Goal: Task Accomplishment & Management: Manage account settings

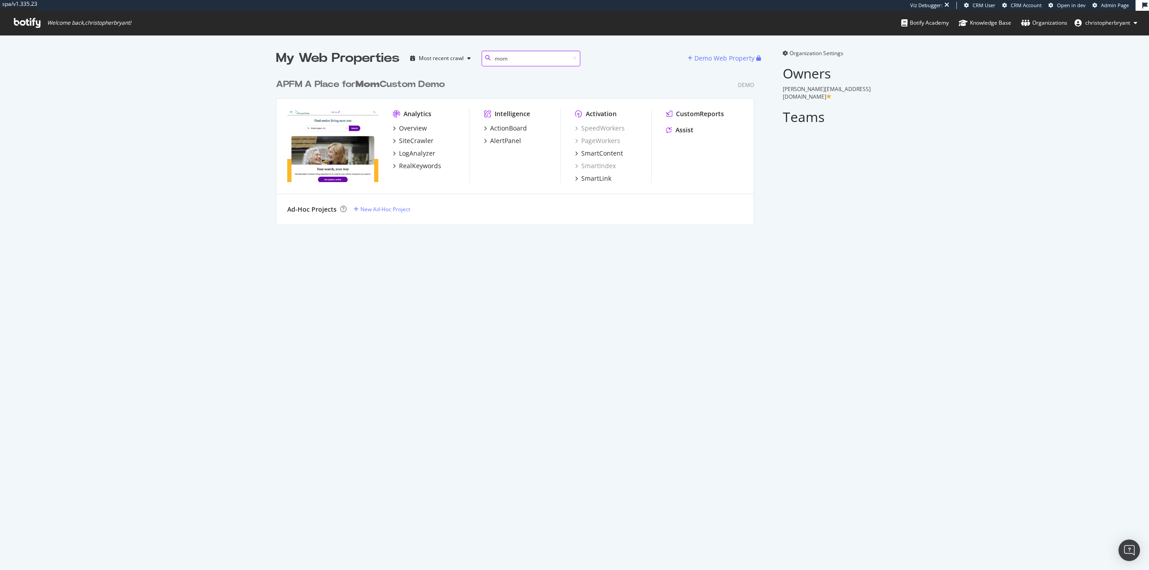
scroll to position [150, 478]
type input "mom"
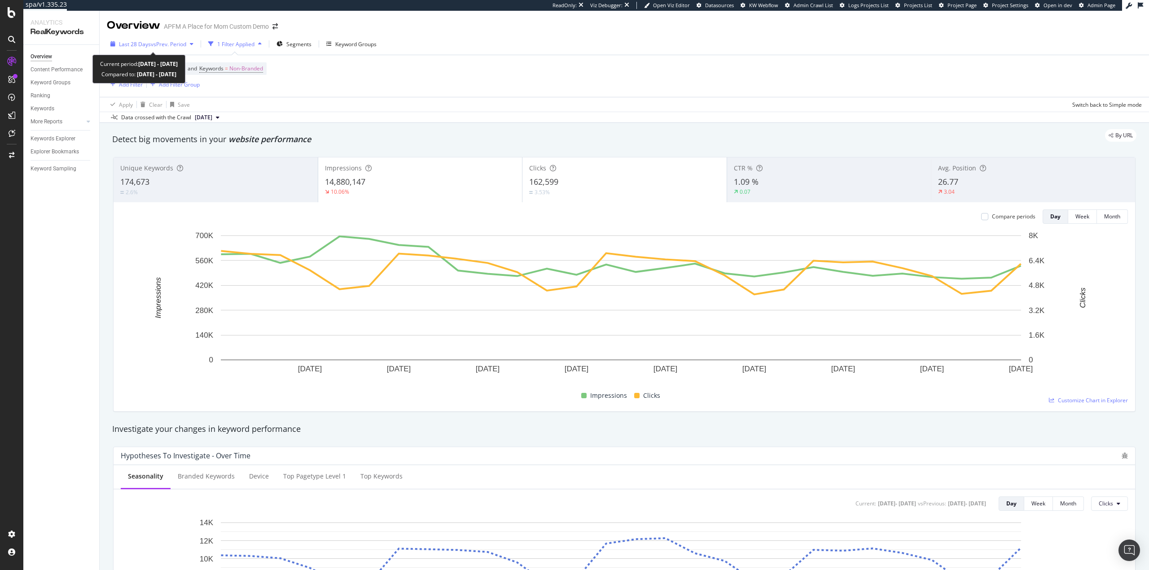
click at [144, 44] on span "Last 28 Days" at bounding box center [135, 44] width 32 height 8
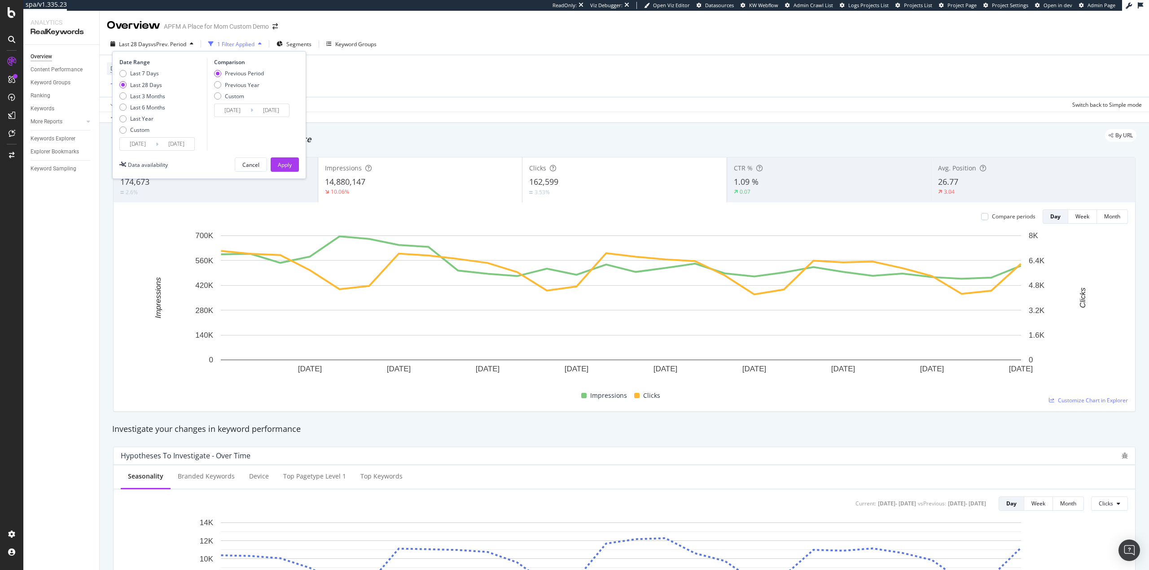
click at [140, 146] on input "2025/07/15" at bounding box center [138, 144] width 36 height 13
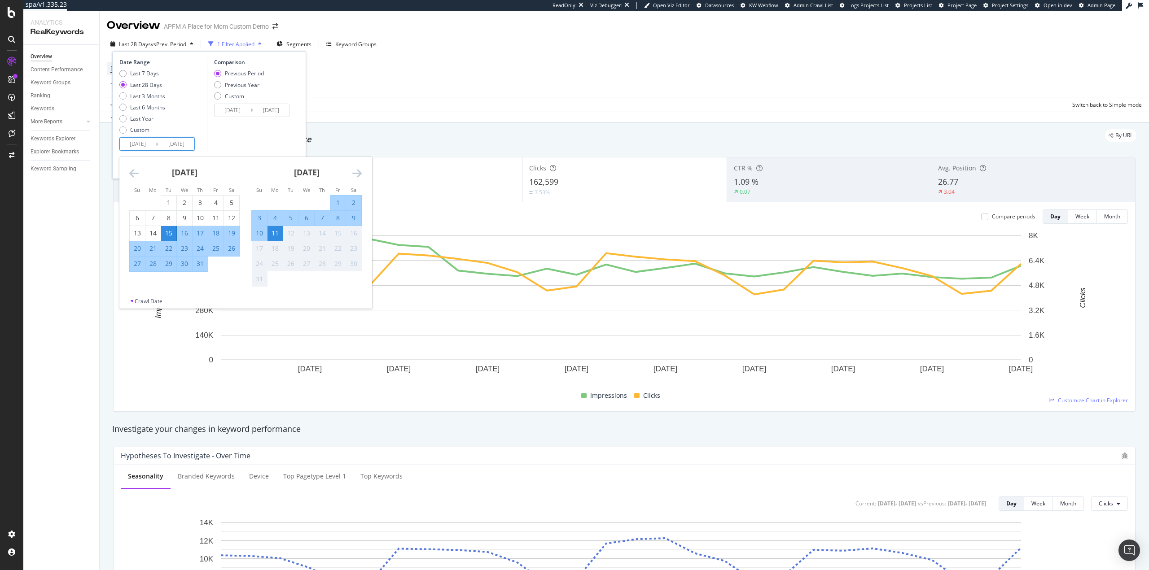
click at [135, 173] on icon "Move backward to switch to the previous month." at bounding box center [133, 173] width 9 height 11
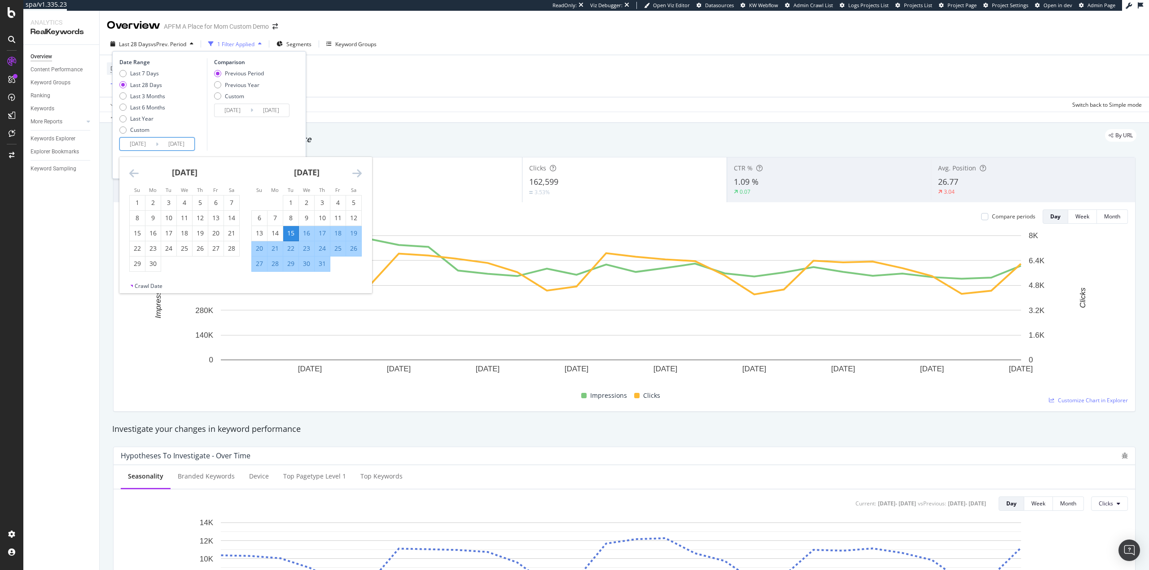
click at [135, 173] on icon "Move backward to switch to the previous month." at bounding box center [133, 173] width 9 height 11
click at [136, 173] on icon "Move backward to switch to the previous month." at bounding box center [133, 173] width 9 height 11
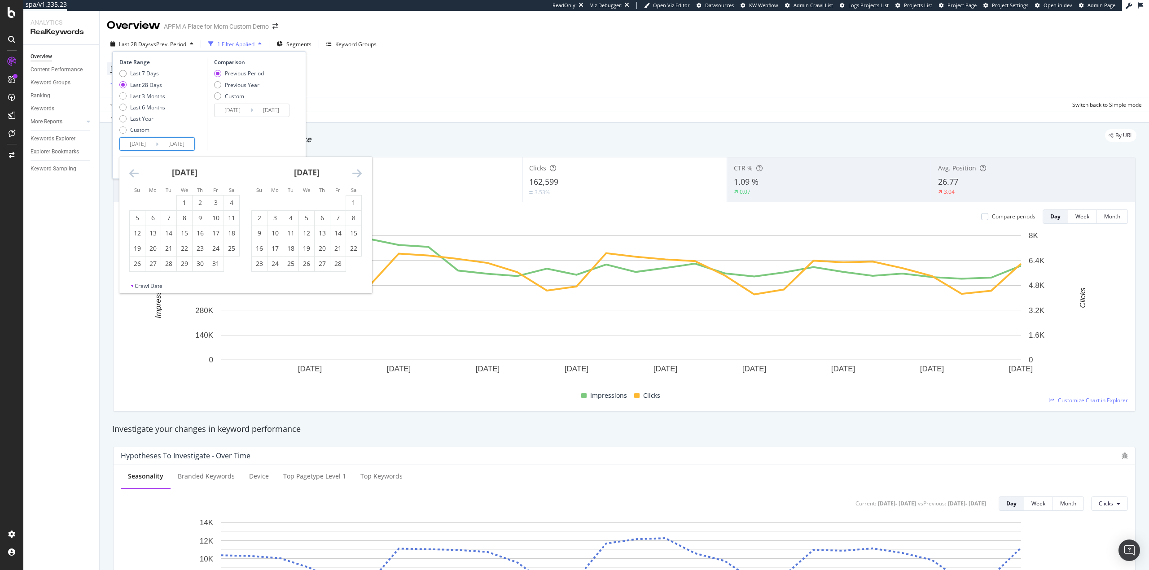
click at [136, 173] on icon "Move backward to switch to the previous month." at bounding box center [133, 173] width 9 height 11
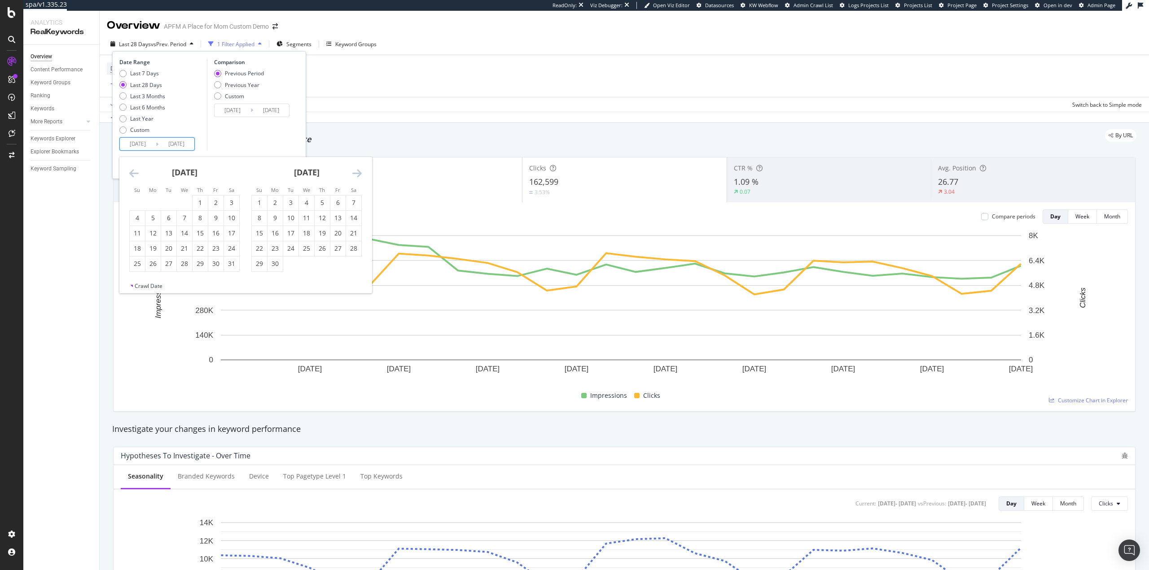
click at [136, 173] on icon "Move backward to switch to the previous month." at bounding box center [133, 173] width 9 height 11
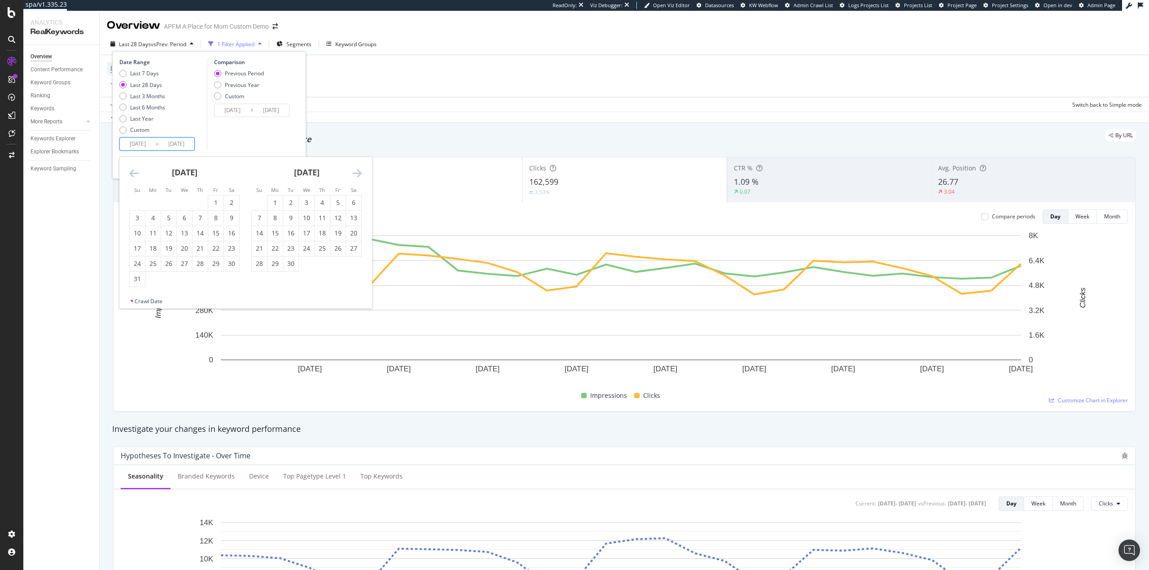
click at [136, 173] on icon "Move backward to switch to the previous month." at bounding box center [133, 173] width 9 height 11
click at [134, 173] on icon "Move backward to switch to the previous month." at bounding box center [133, 173] width 9 height 11
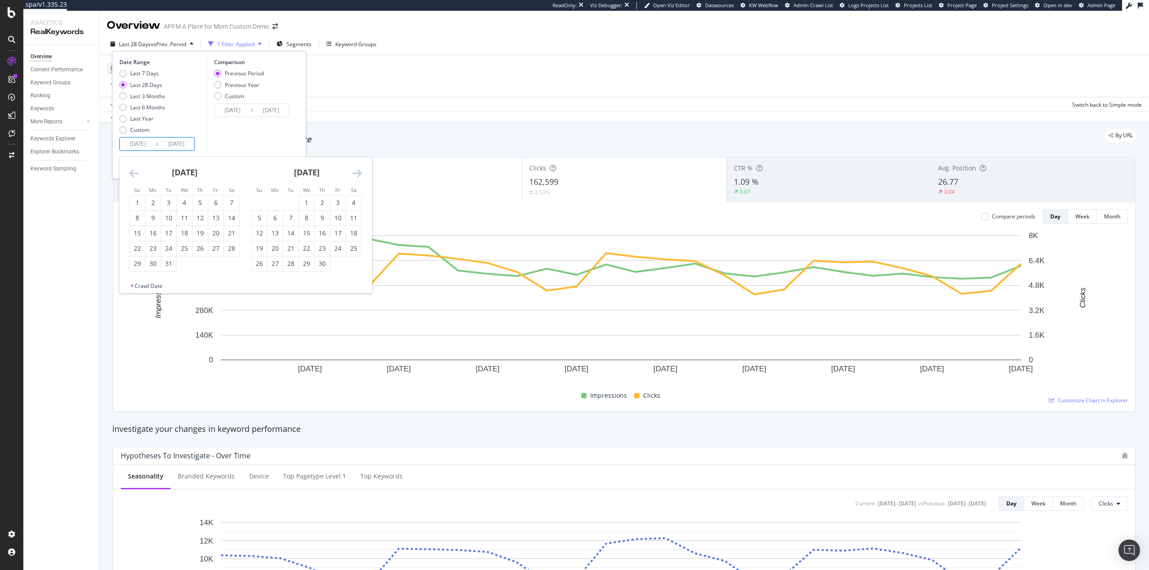
click at [134, 173] on icon "Move backward to switch to the previous month." at bounding box center [133, 173] width 9 height 11
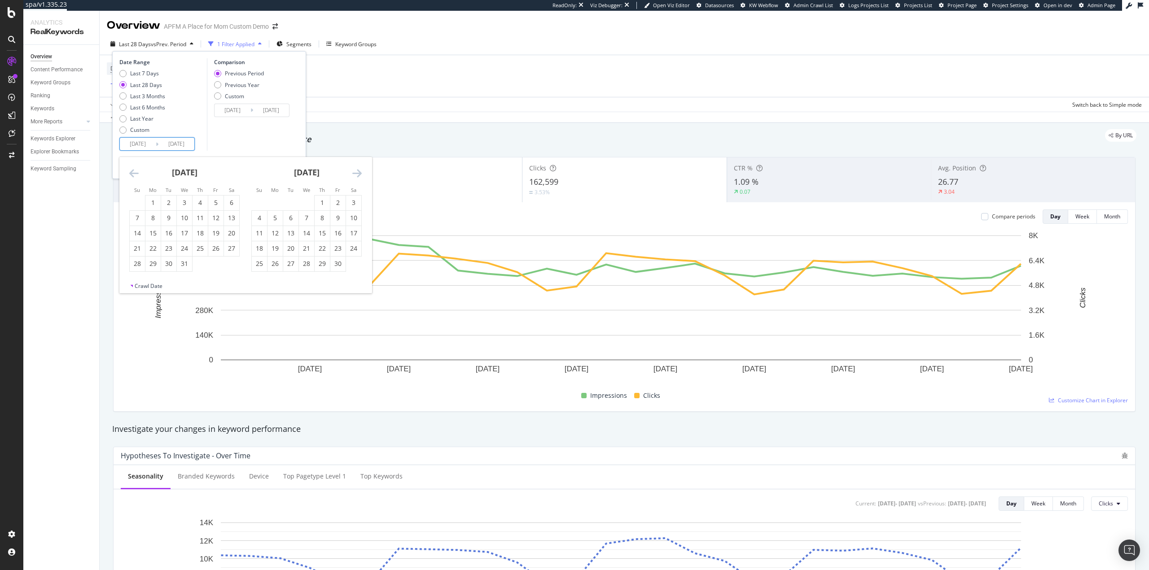
click at [134, 173] on icon "Move backward to switch to the previous month." at bounding box center [133, 173] width 9 height 11
click at [135, 203] on div "1" at bounding box center [137, 202] width 15 height 9
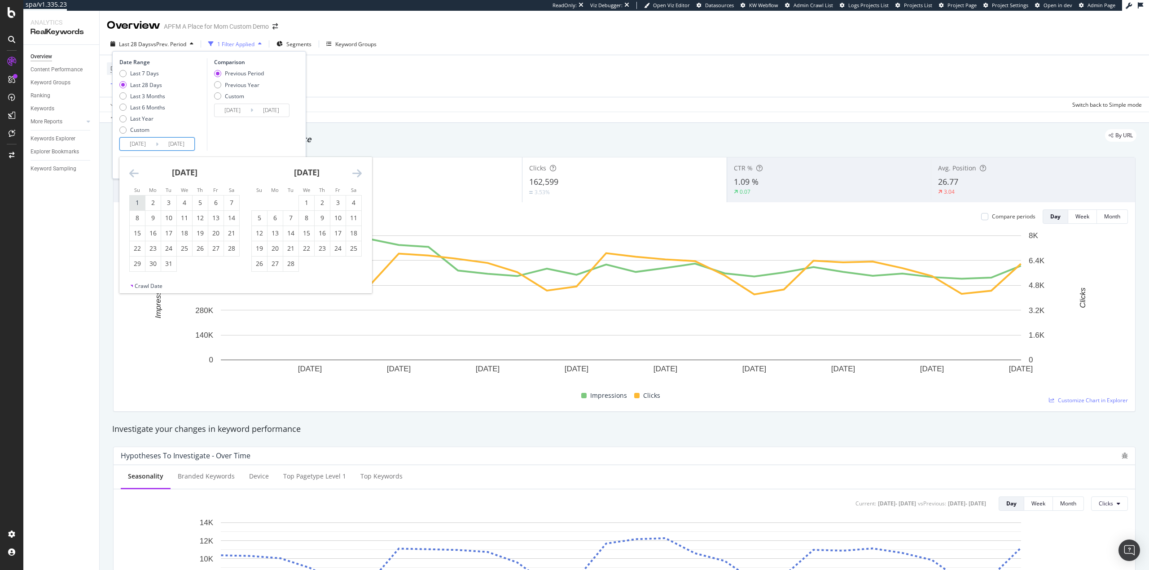
type input "2023/01/01"
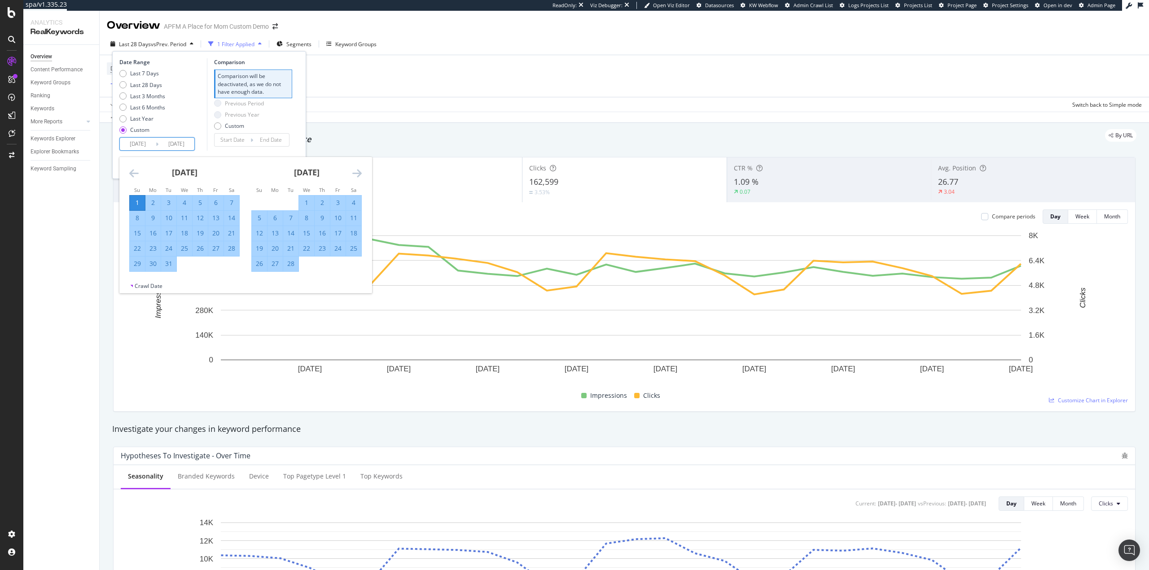
click at [201, 115] on div "Last 7 Days Last 28 Days Last 3 Months Last 6 Months Last Year Custom" at bounding box center [161, 104] width 85 height 68
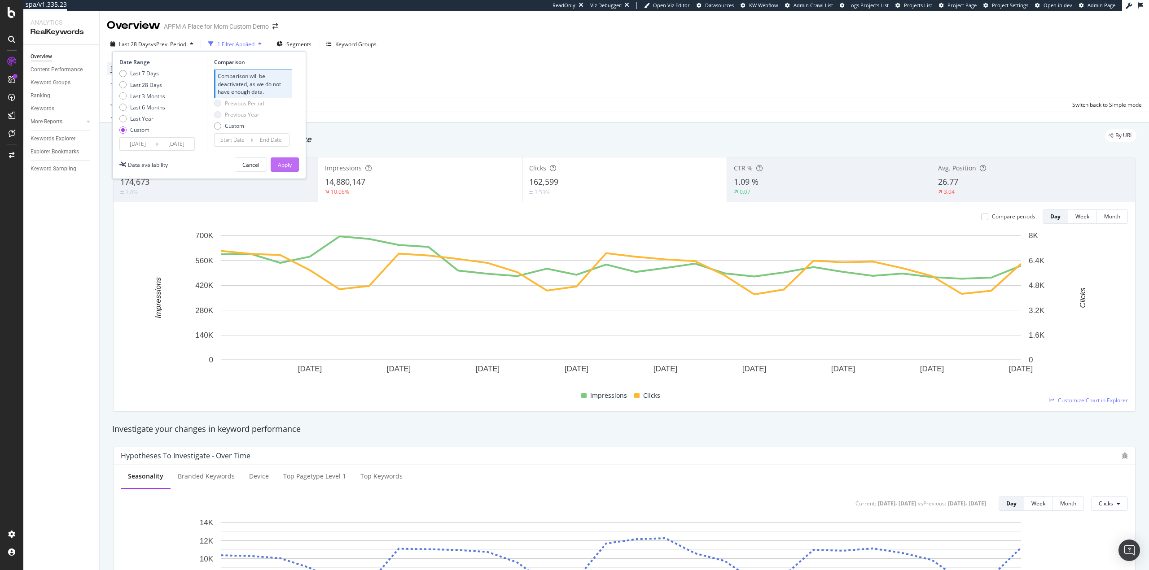
click at [285, 162] on div "Apply" at bounding box center [285, 165] width 14 height 8
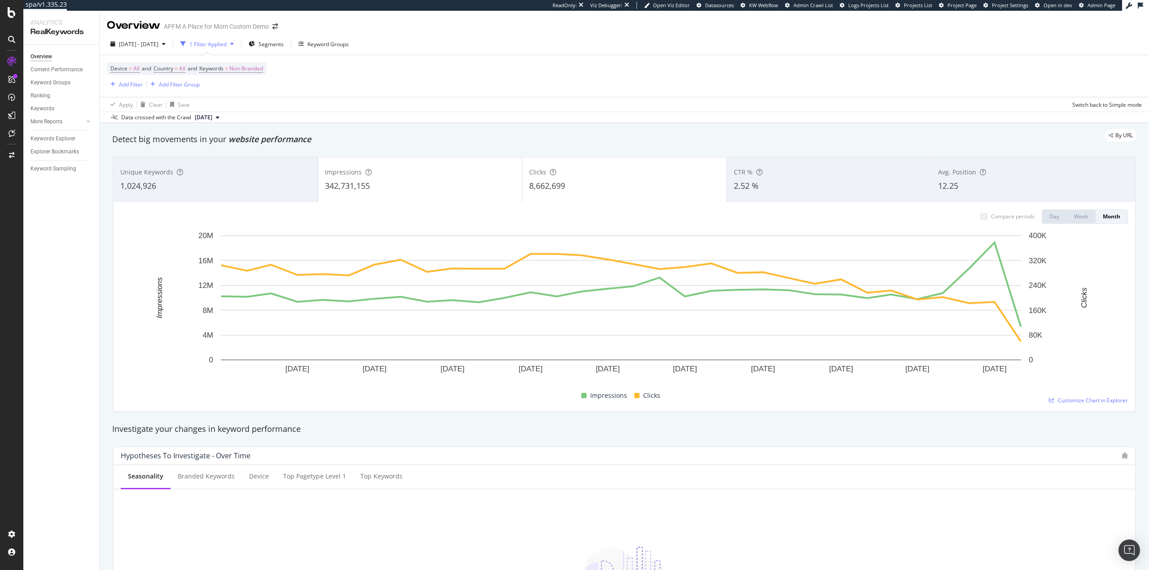
click at [431, 184] on div "342,731,155" at bounding box center [420, 186] width 191 height 12
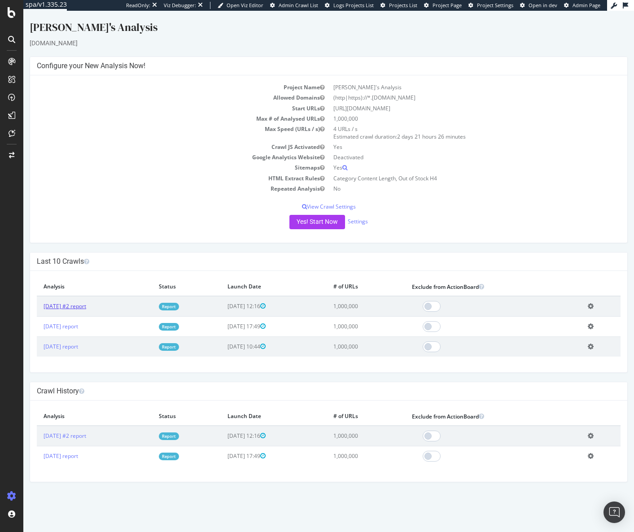
click at [86, 309] on link "2025 Jun. 5th #2 report" at bounding box center [65, 306] width 43 height 8
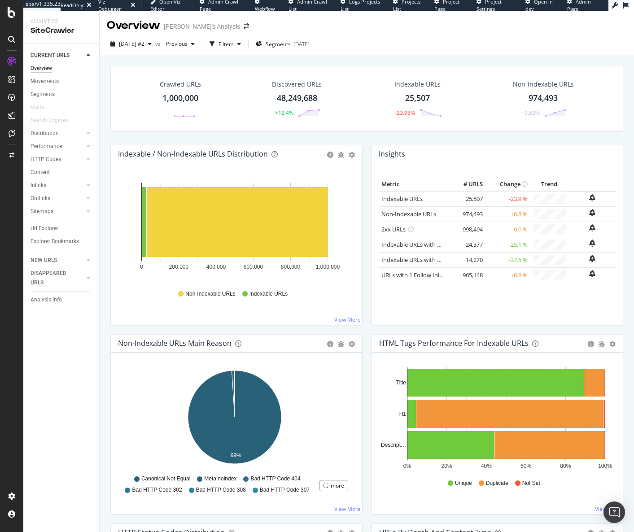
drag, startPoint x: 54, startPoint y: 295, endPoint x: 131, endPoint y: 283, distance: 77.7
click at [54, 295] on div "Analysis Info" at bounding box center [46, 299] width 31 height 9
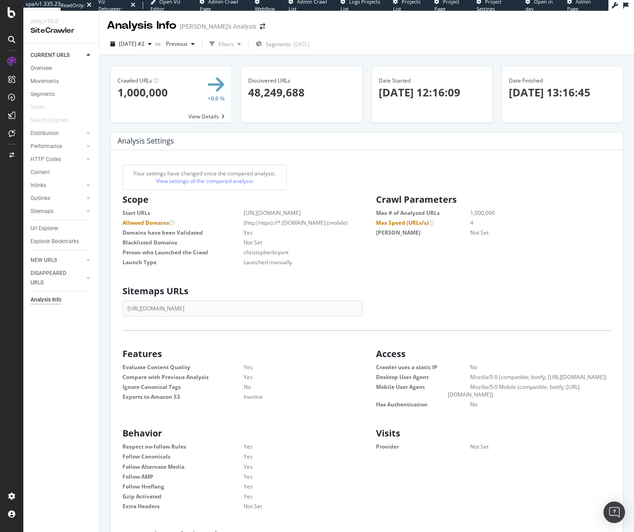
scroll to position [136, 229]
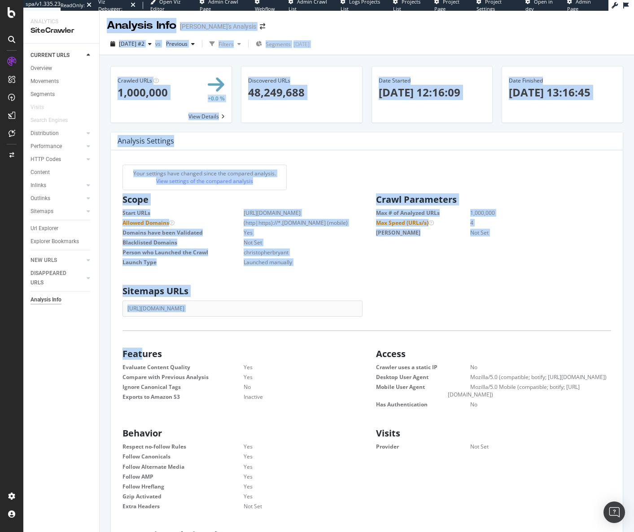
drag, startPoint x: 78, startPoint y: 393, endPoint x: 41, endPoint y: 428, distance: 51.1
click at [74, 396] on div "Analytics SiteCrawler CURRENT URLS Overview Movements Segments Visits Search En…" at bounding box center [328, 271] width 611 height 521
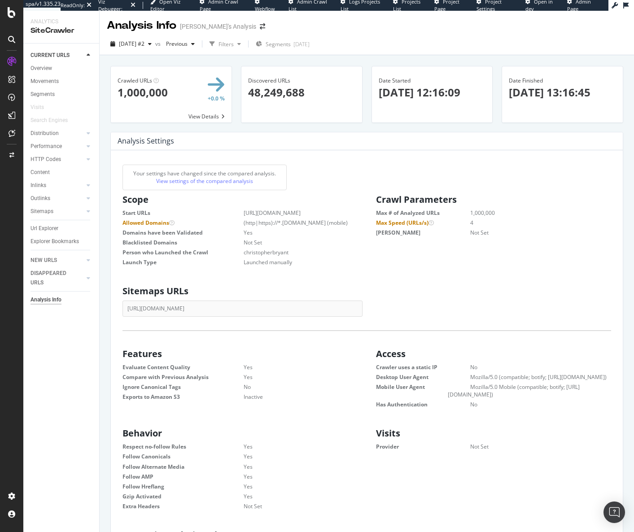
click at [55, 403] on div "CURRENT URLS Overview Movements Segments Visits Search Engines Distribution Top…" at bounding box center [61, 288] width 76 height 489
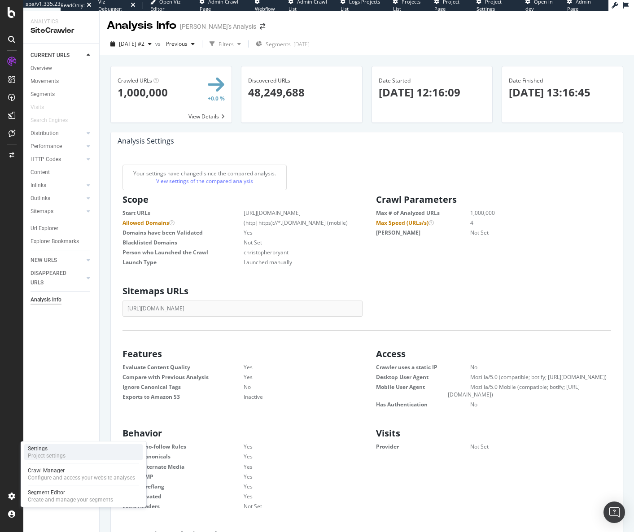
click at [61, 451] on div "Settings" at bounding box center [47, 448] width 38 height 7
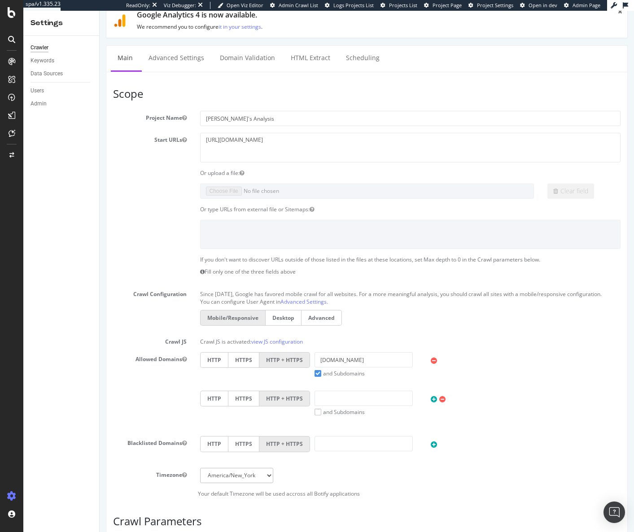
scroll to position [266, 0]
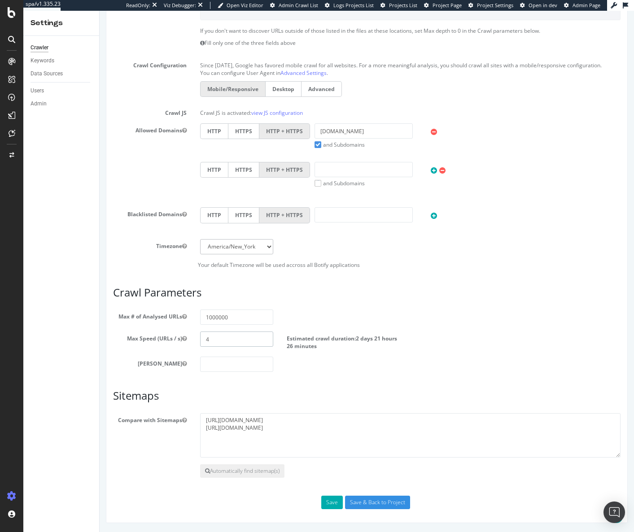
drag, startPoint x: 211, startPoint y: 340, endPoint x: 198, endPoint y: 338, distance: 13.2
click at [198, 338] on div "4" at bounding box center [236, 339] width 87 height 15
drag, startPoint x: 213, startPoint y: 343, endPoint x: 202, endPoint y: 342, distance: 10.4
click at [202, 342] on input "5" at bounding box center [237, 339] width 74 height 15
drag, startPoint x: 210, startPoint y: 342, endPoint x: 192, endPoint y: 343, distance: 17.1
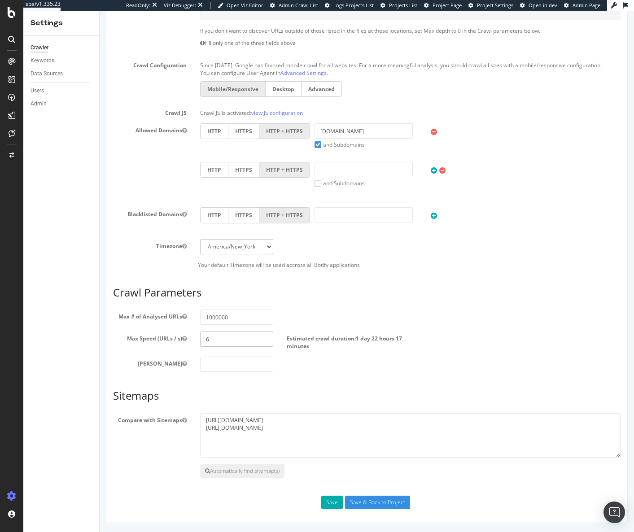
click at [193, 343] on div "6" at bounding box center [236, 339] width 87 height 15
type input "4"
click at [389, 502] on input "Save & Back to Project" at bounding box center [377, 502] width 65 height 13
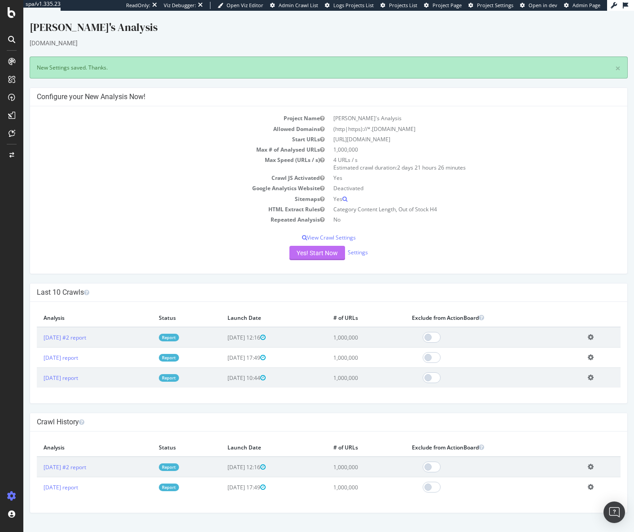
click at [305, 250] on button "Yes! Start Now" at bounding box center [317, 253] width 56 height 14
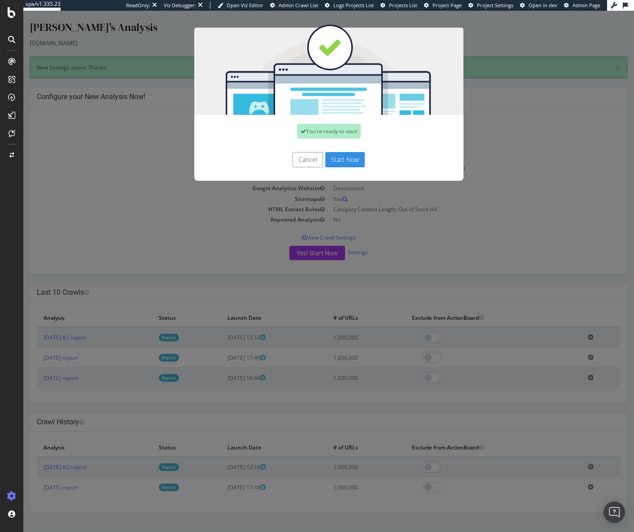
click at [348, 161] on button "Start Now" at bounding box center [344, 159] width 39 height 15
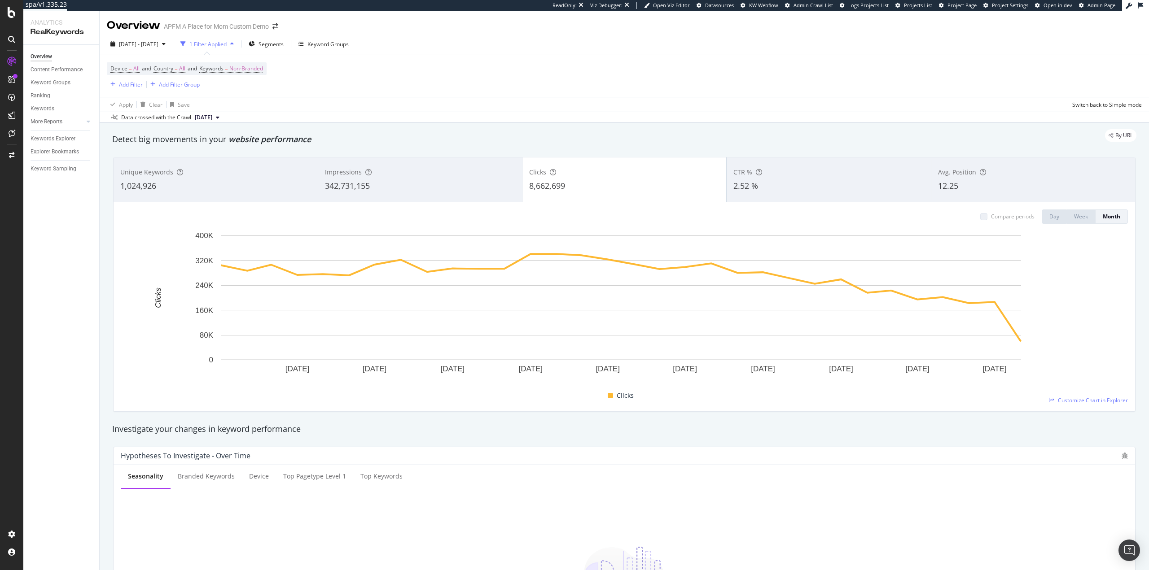
click at [442, 182] on div "342,731,155" at bounding box center [420, 186] width 190 height 12
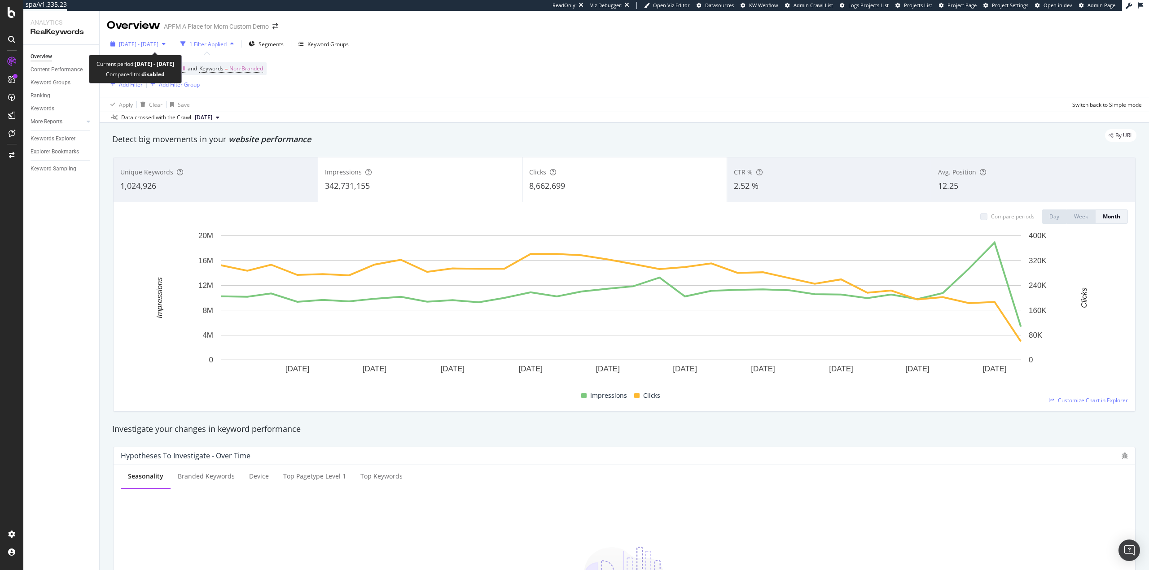
click at [158, 45] on span "2023 Jan. 1st - 2025 Aug. 11th" at bounding box center [138, 44] width 39 height 8
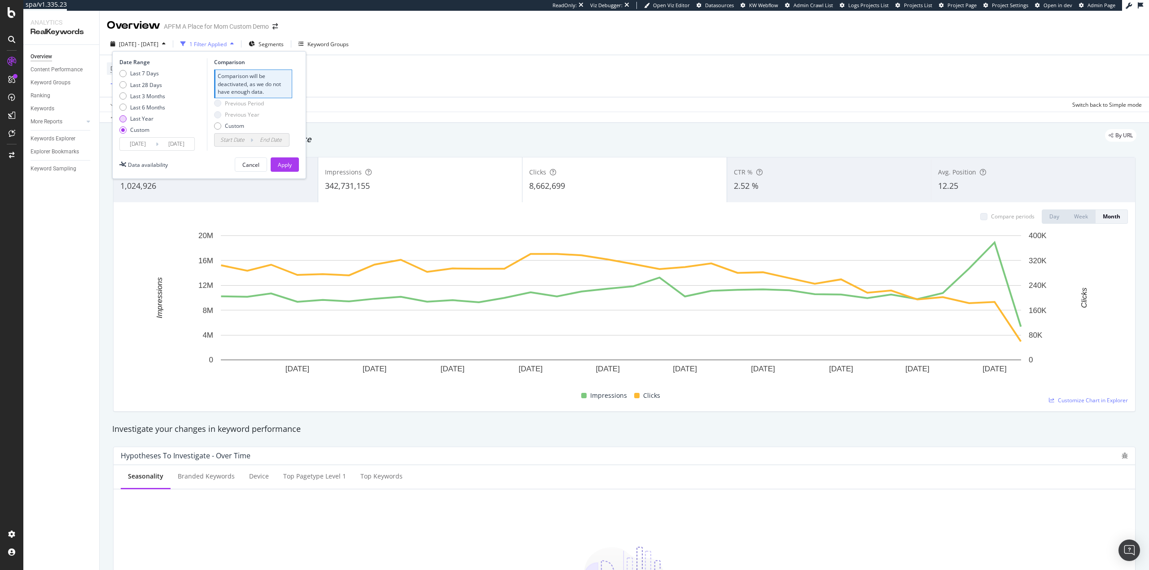
drag, startPoint x: 142, startPoint y: 121, endPoint x: 150, endPoint y: 116, distance: 9.2
click at [143, 121] on div "Last Year" at bounding box center [141, 119] width 23 height 8
type input "2024/08/12"
type input "2023/08/13"
type input "2024/08/11"
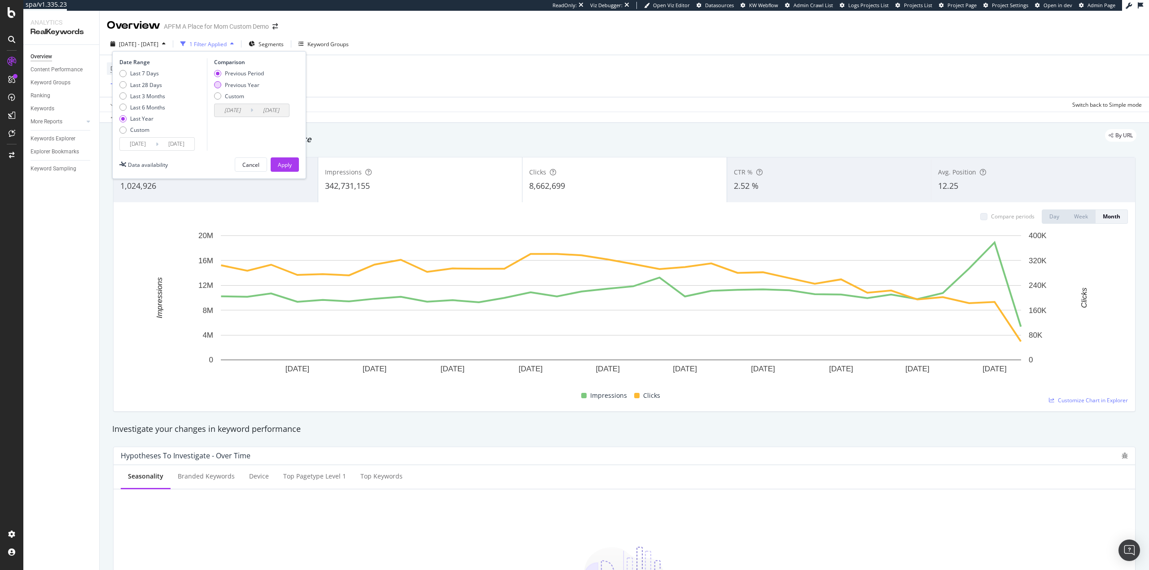
click at [231, 88] on div "Previous Year" at bounding box center [242, 85] width 35 height 8
type input "2023/08/14"
type input "2024/08/12"
click at [289, 166] on div "Apply" at bounding box center [285, 165] width 14 height 8
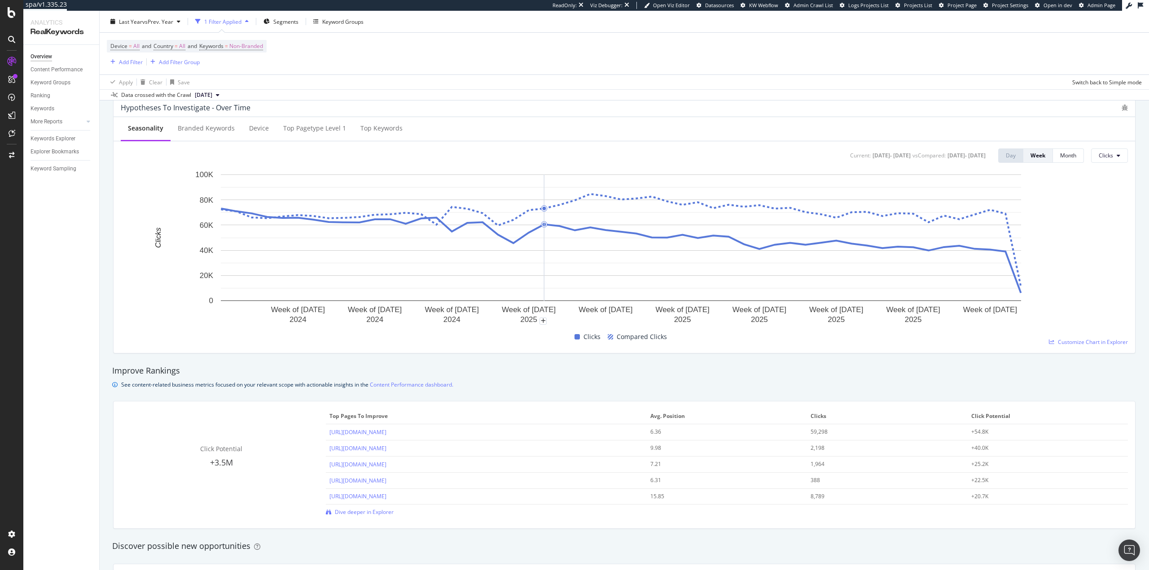
scroll to position [48, 0]
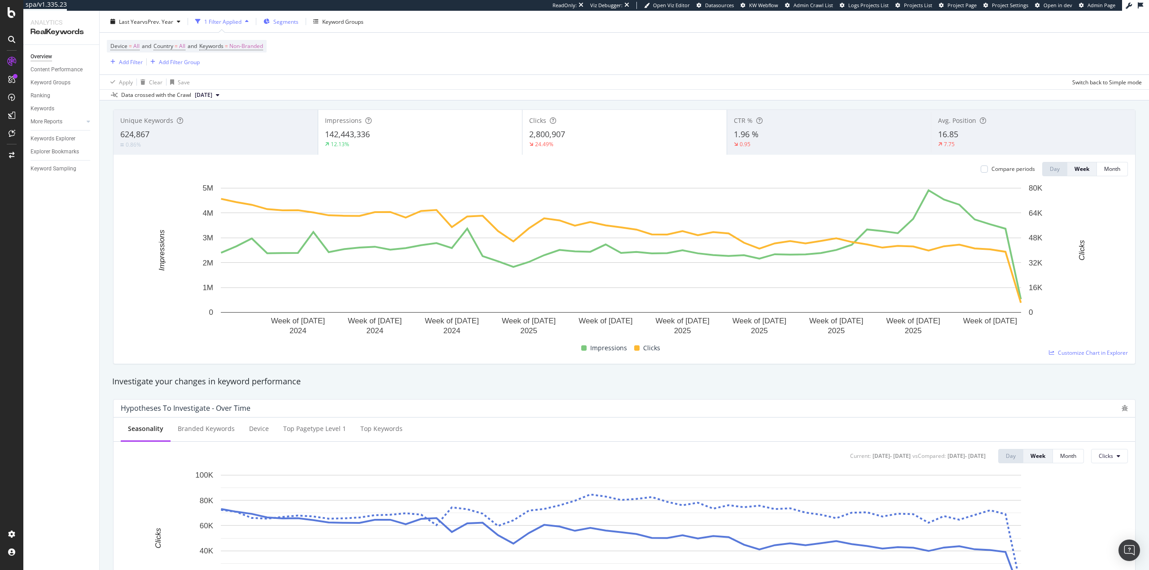
click at [270, 21] on icon "button" at bounding box center [266, 21] width 6 height 5
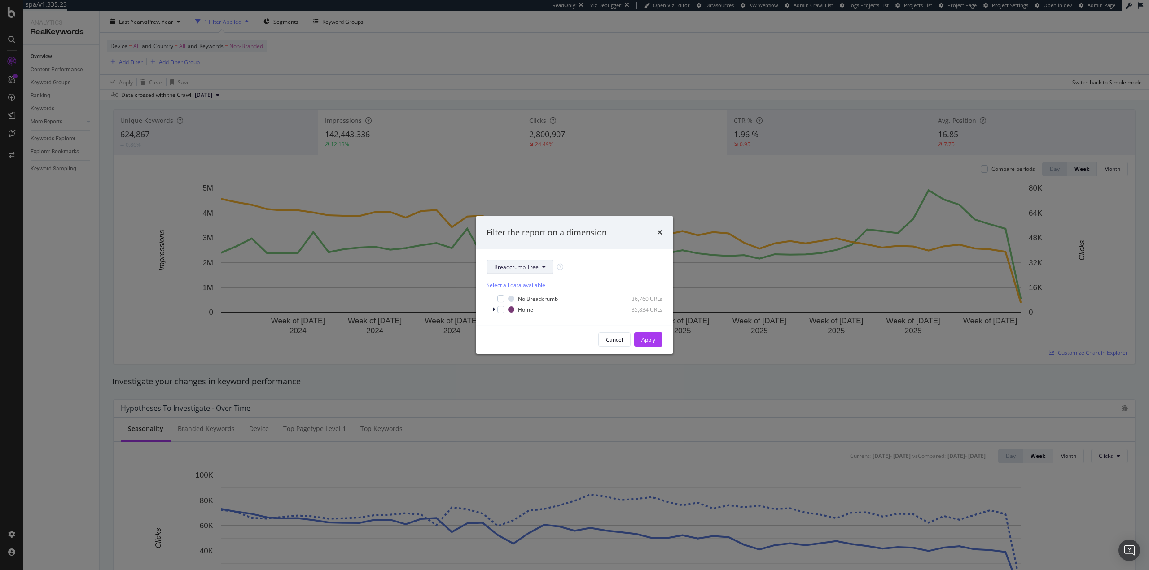
click at [532, 266] on span "Breadcrumb Tree" at bounding box center [516, 267] width 44 height 8
click at [534, 295] on span "pagetype" at bounding box center [523, 299] width 58 height 8
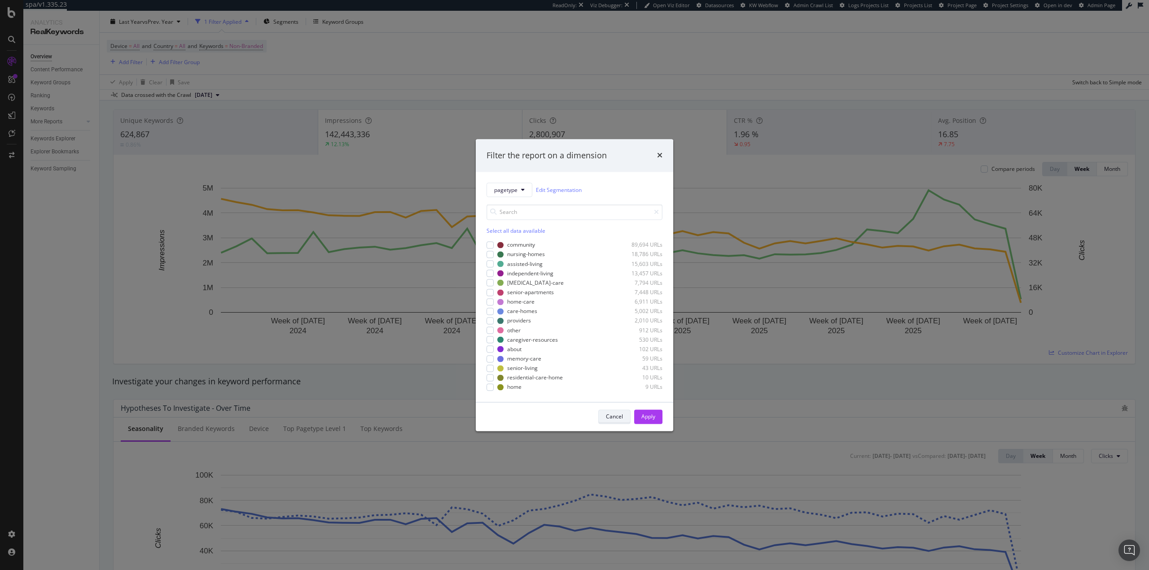
click at [616, 415] on div "Cancel" at bounding box center [614, 417] width 17 height 8
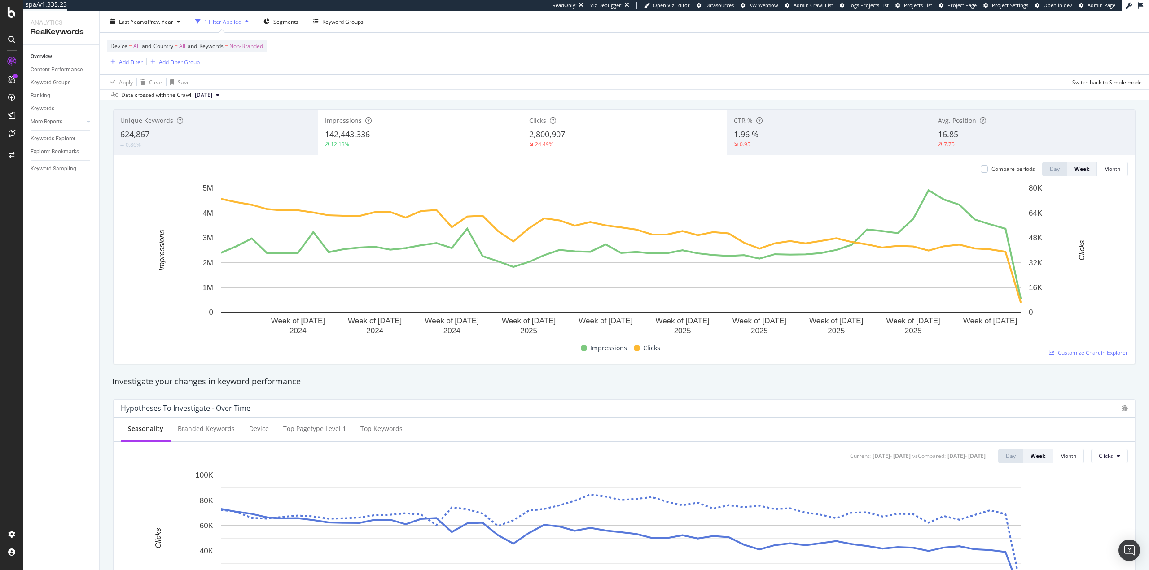
click at [26, 387] on div "Overview Content Performance Keyword Groups Ranking Keywords More Reports Count…" at bounding box center [61, 307] width 76 height 525
click at [65, 140] on div "Keywords Explorer" at bounding box center [53, 138] width 45 height 9
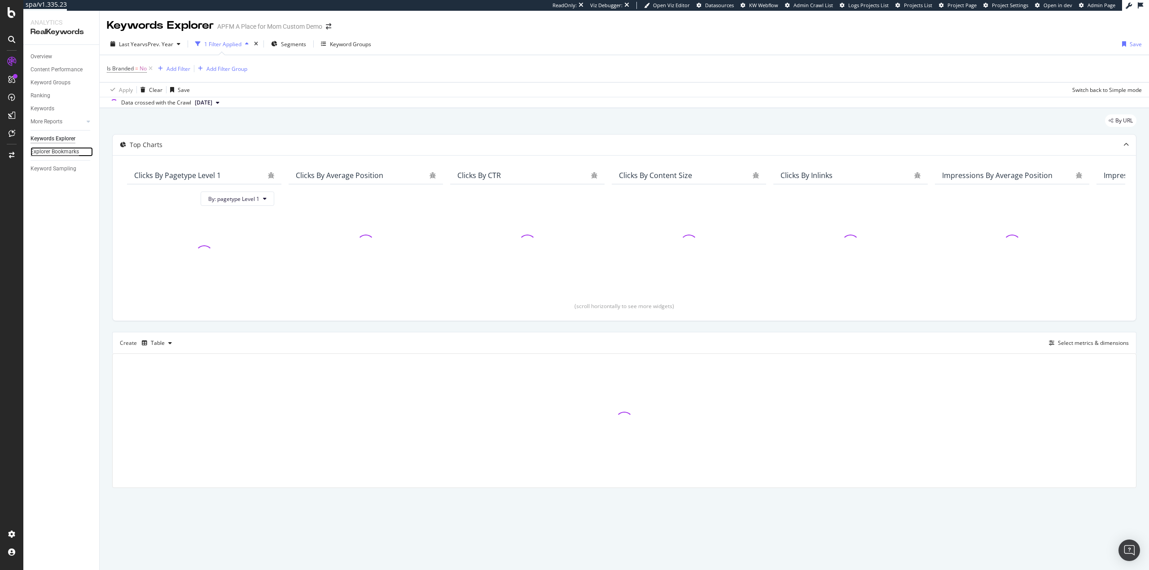
click at [65, 152] on div "Explorer Bookmarks" at bounding box center [55, 151] width 48 height 9
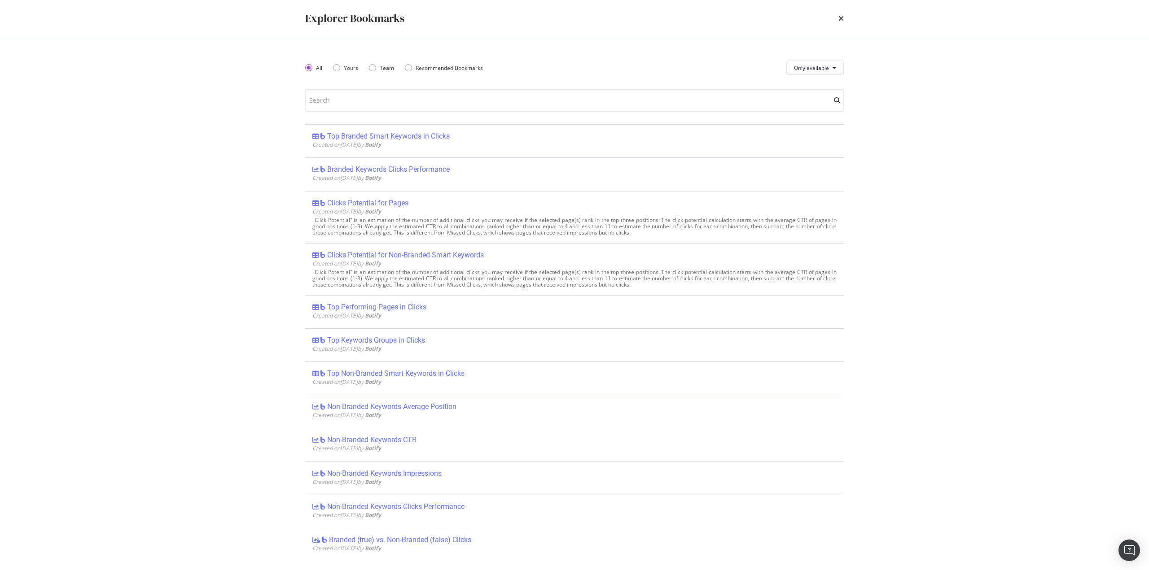
click at [354, 62] on div "All Yours Team Recommended Bookmarks" at bounding box center [399, 67] width 188 height 25
click at [361, 70] on div "All Yours Team Recommended Bookmarks" at bounding box center [399, 67] width 188 height 25
click at [345, 66] on div "Yours" at bounding box center [351, 68] width 14 height 8
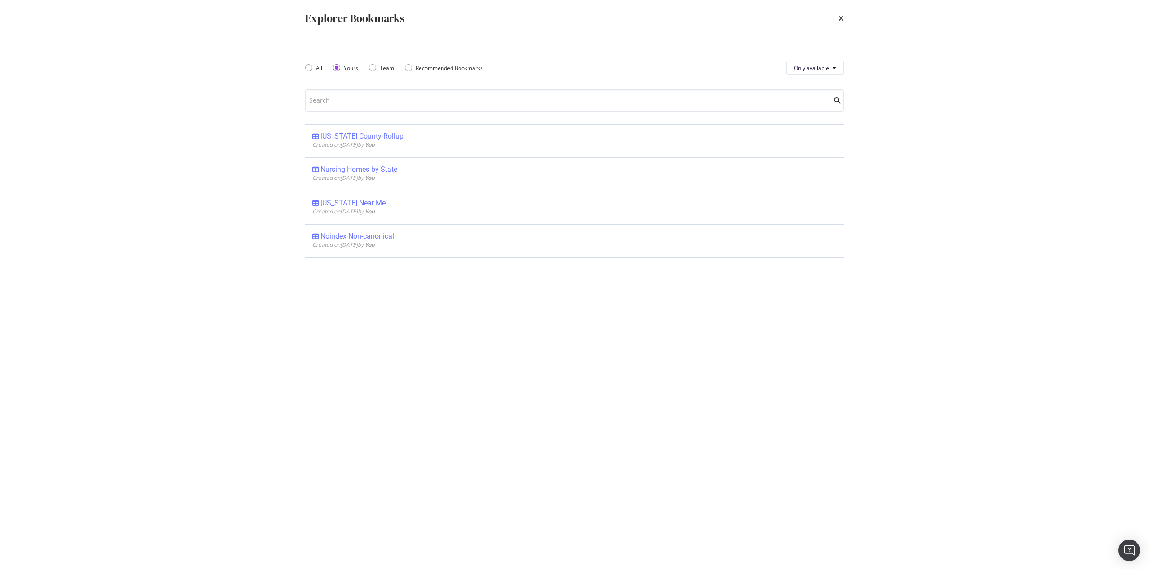
click at [837, 15] on div "Explorer Bookmarks" at bounding box center [574, 18] width 538 height 15
click at [841, 17] on icon "times" at bounding box center [840, 18] width 5 height 7
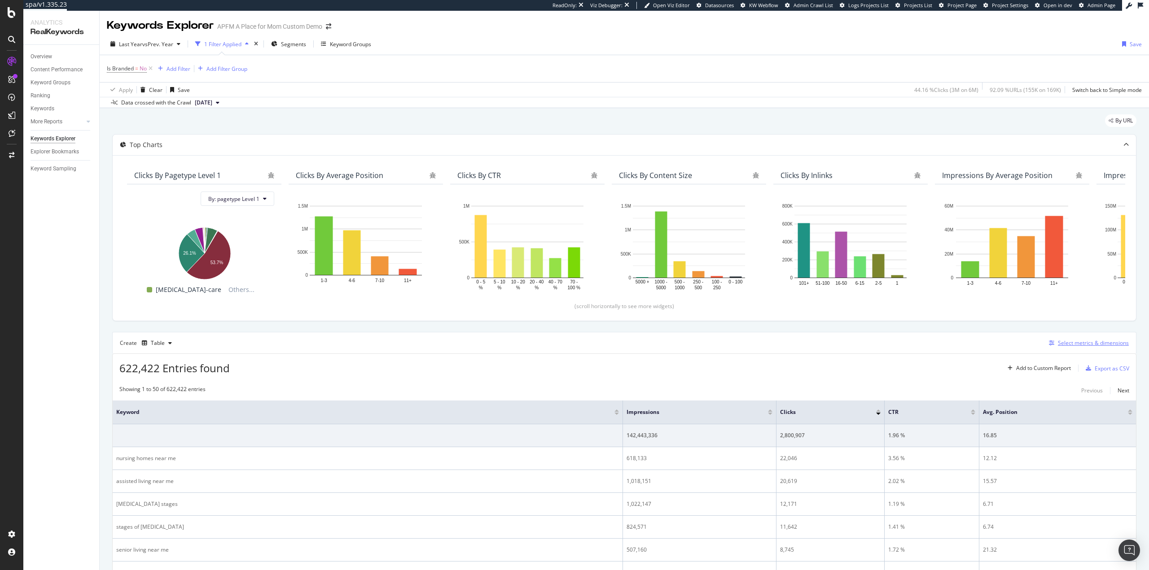
click at [1094, 344] on div "Select metrics & dimensions" at bounding box center [1093, 343] width 71 height 8
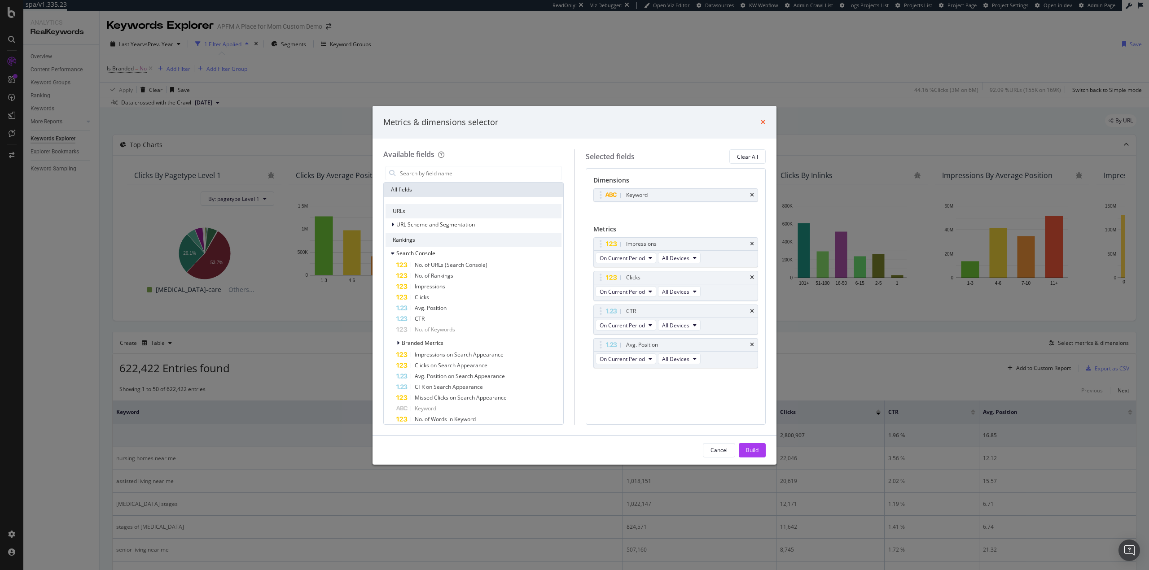
click at [762, 121] on icon "times" at bounding box center [762, 121] width 5 height 7
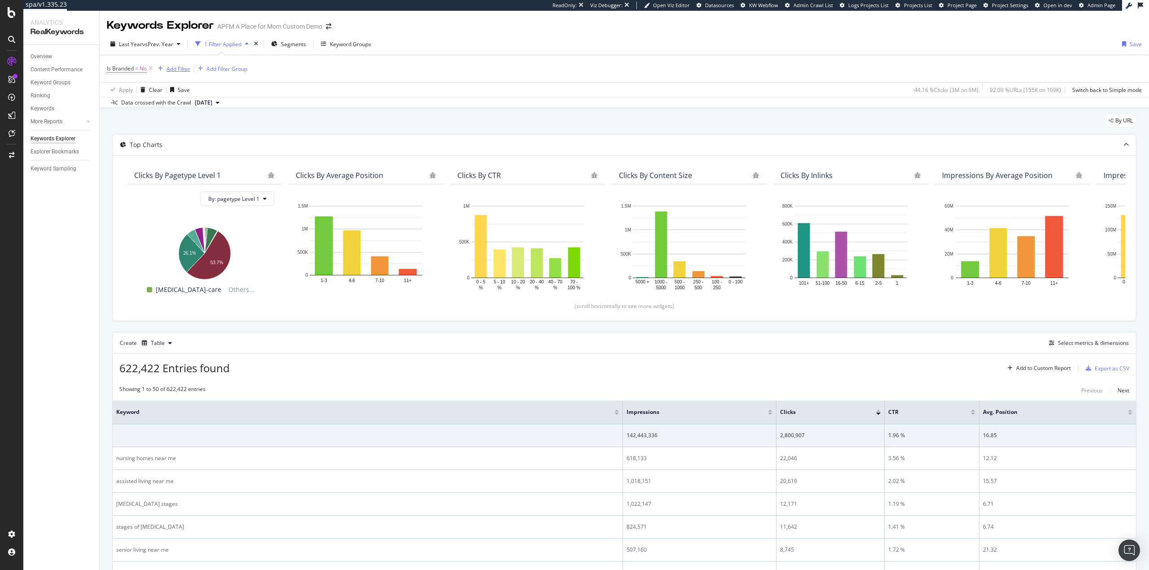
click at [177, 68] on div "Add Filter" at bounding box center [178, 69] width 24 height 8
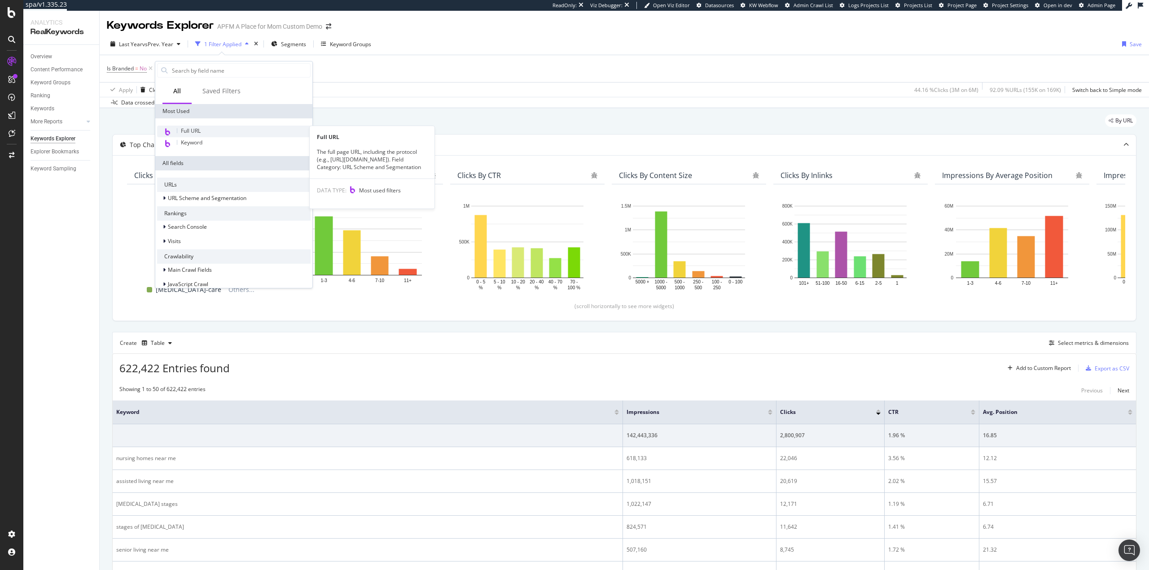
click at [214, 131] on div "Full URL" at bounding box center [233, 132] width 153 height 12
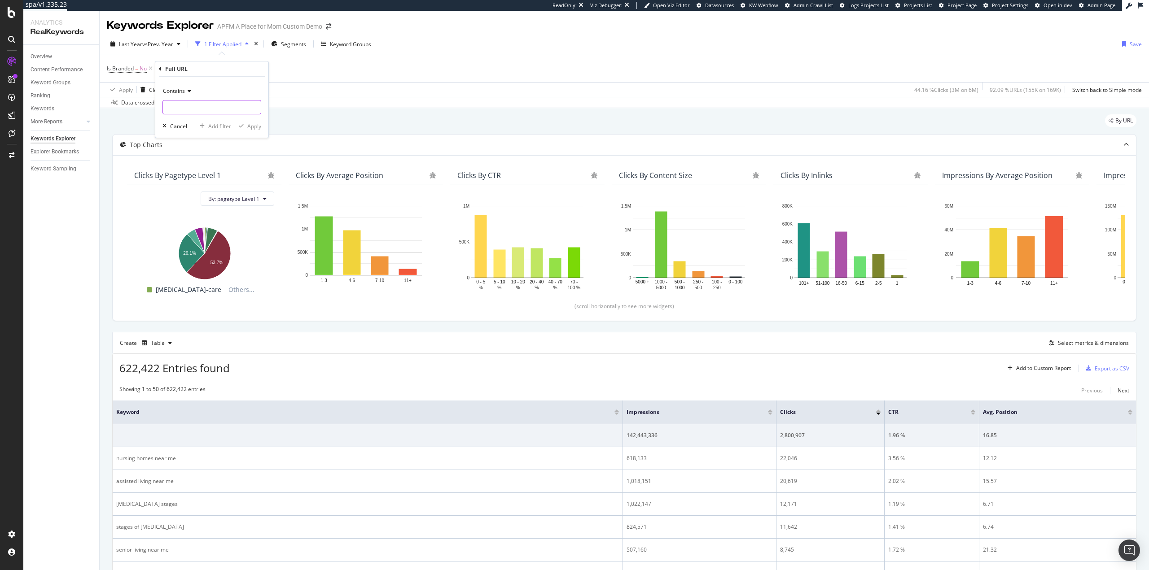
click at [209, 111] on input "text" at bounding box center [212, 107] width 98 height 14
paste input "/assisted-living/"
type input "/assisted-living/"
click at [250, 126] on div "Apply" at bounding box center [254, 126] width 14 height 8
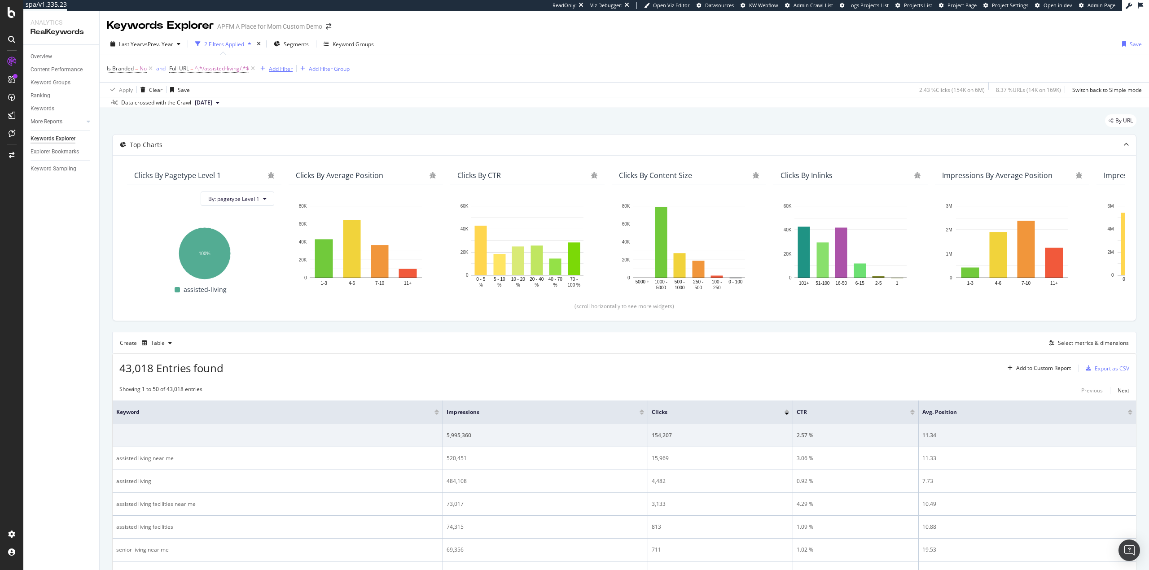
click at [285, 69] on div "Add Filter" at bounding box center [281, 69] width 24 height 8
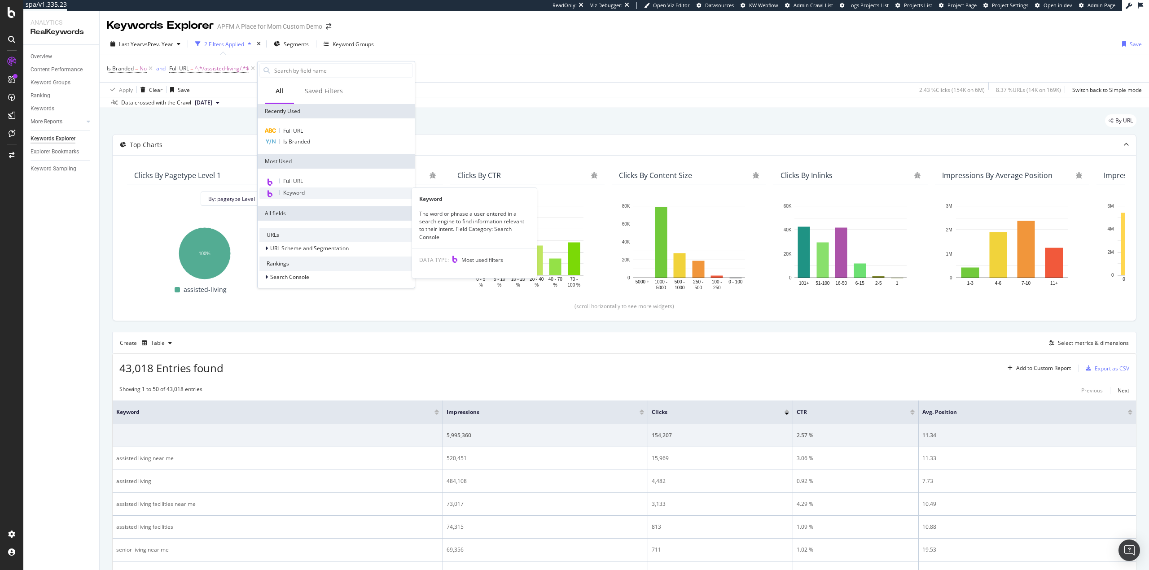
click at [326, 196] on div "Keyword" at bounding box center [335, 194] width 153 height 12
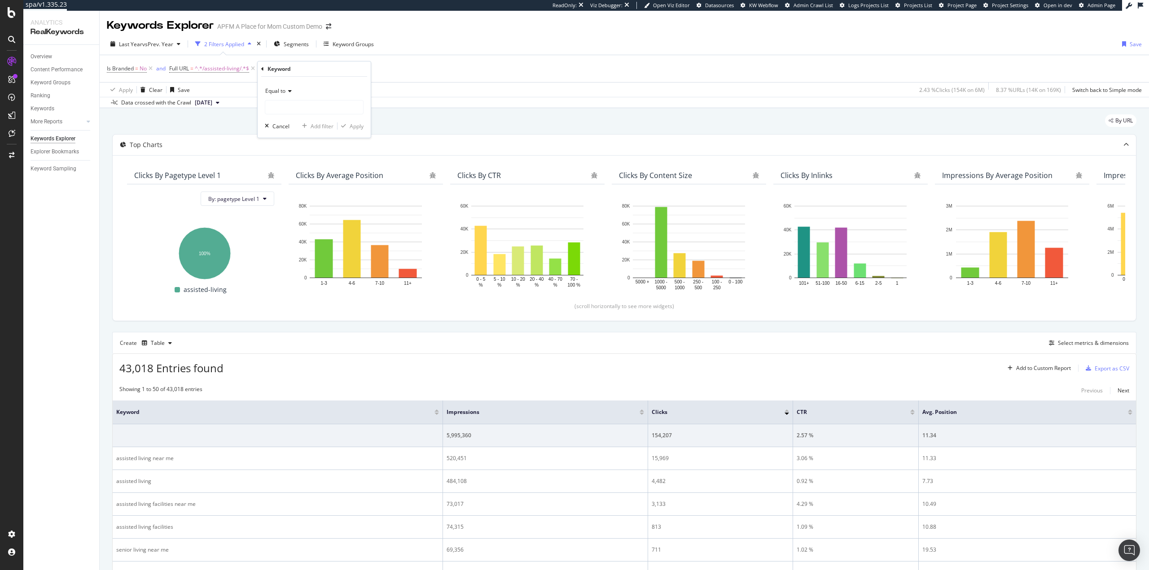
click at [282, 89] on span "Equal to" at bounding box center [275, 91] width 20 height 8
click at [308, 182] on div "Contains" at bounding box center [315, 180] width 96 height 12
click at [305, 108] on input "text" at bounding box center [314, 107] width 98 height 14
type input "near me"
click at [352, 123] on div "Apply" at bounding box center [357, 126] width 14 height 8
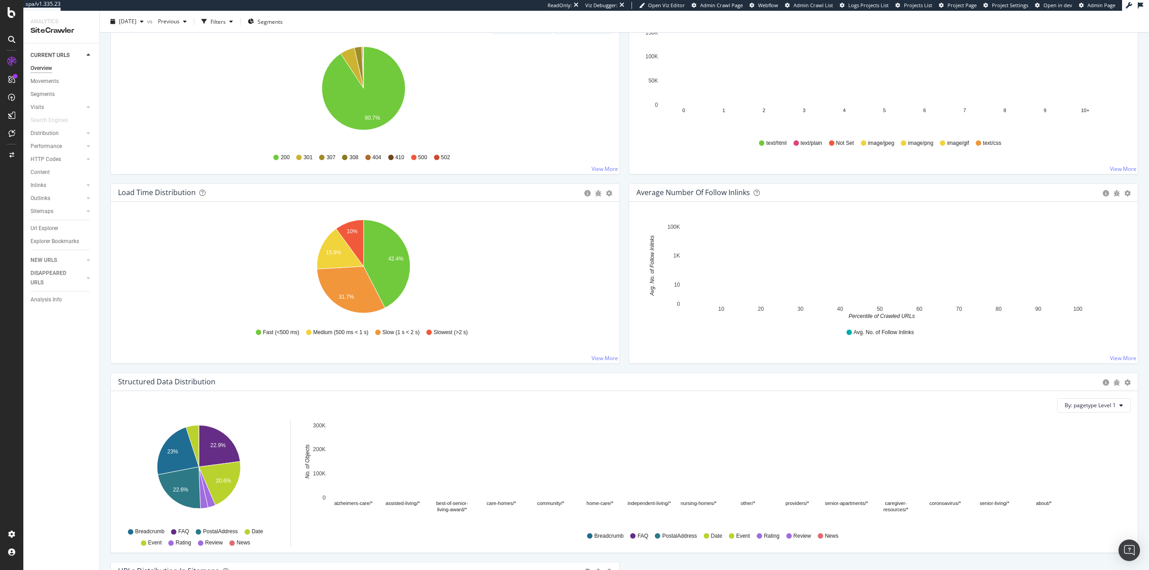
scroll to position [628, 0]
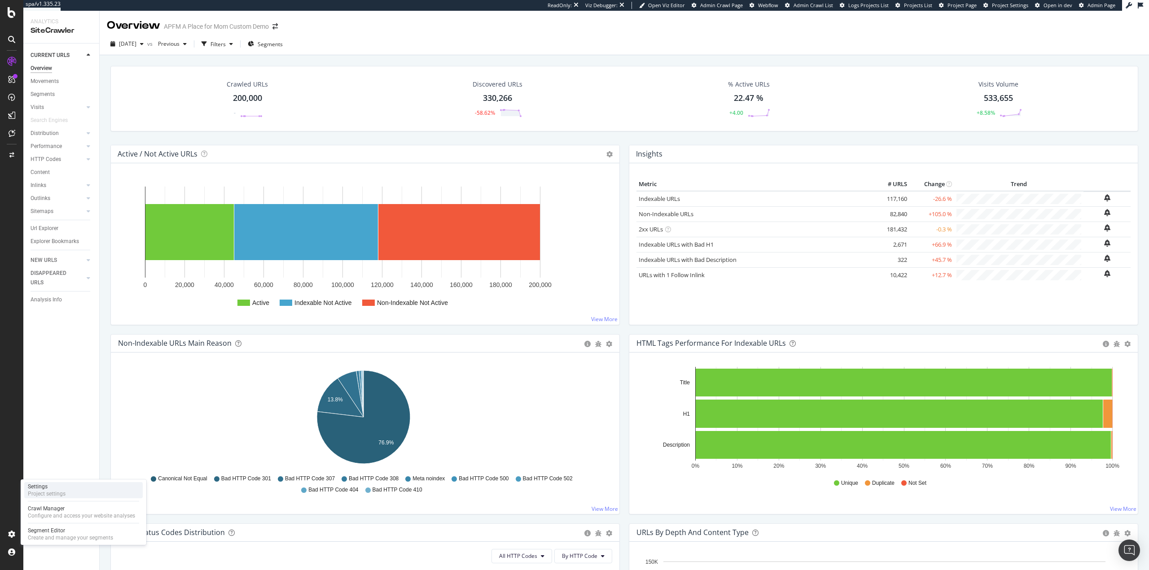
click at [60, 490] on div "Settings" at bounding box center [47, 486] width 38 height 7
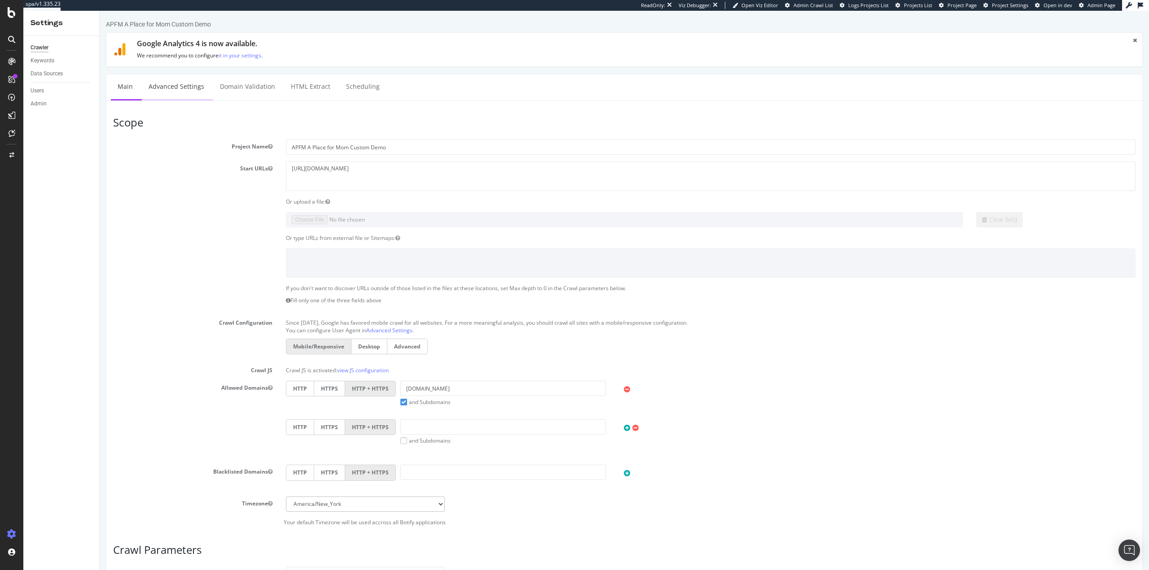
click at [172, 90] on link "Advanced Settings" at bounding box center [176, 86] width 69 height 25
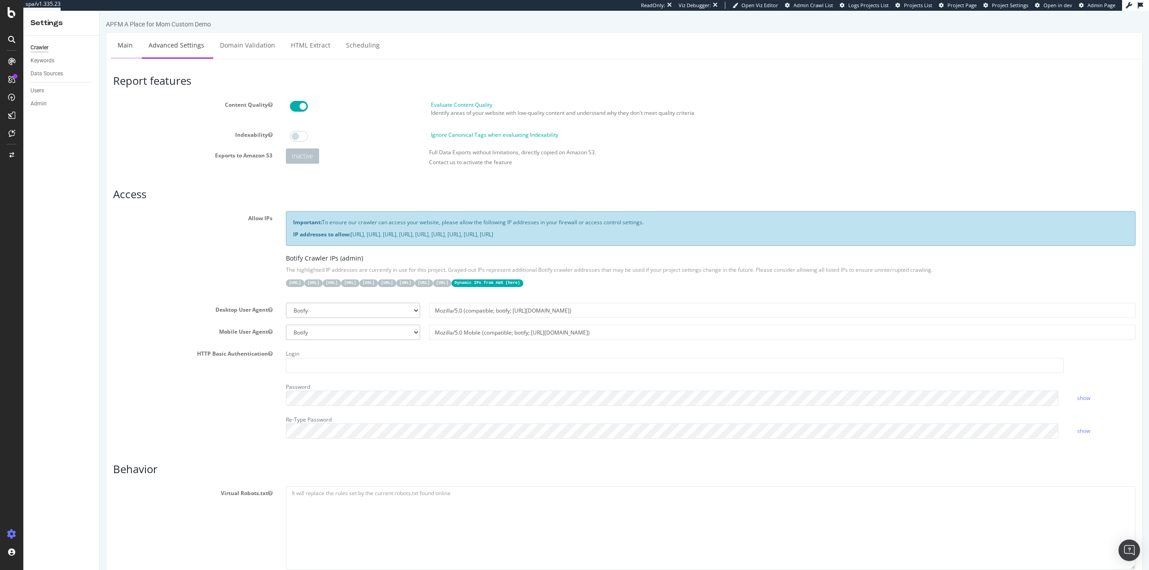
click at [129, 49] on link "Main" at bounding box center [125, 45] width 29 height 25
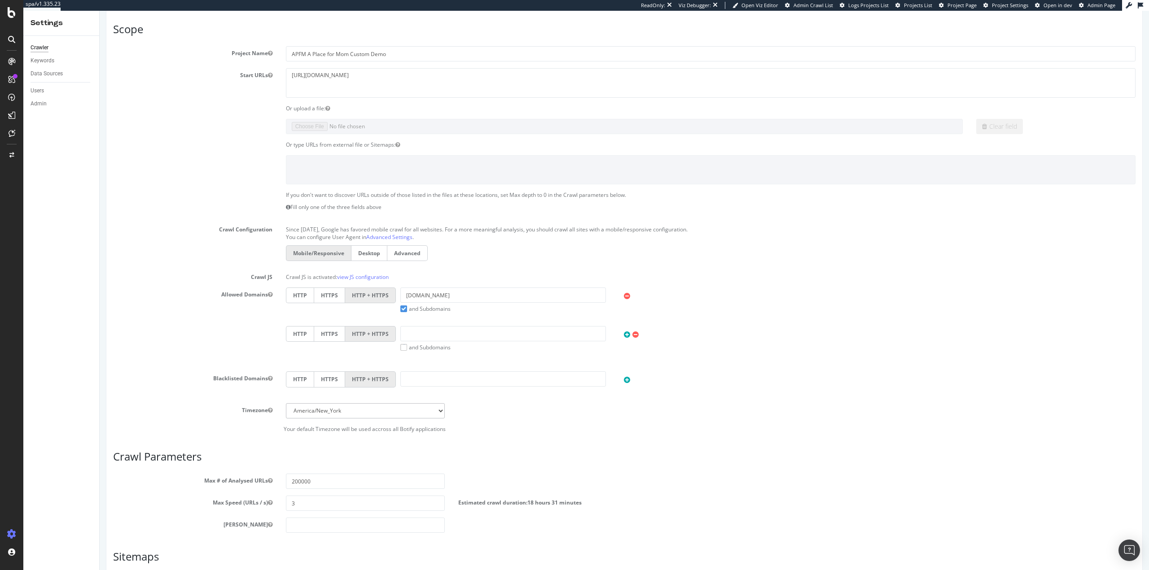
scroll to position [216, 0]
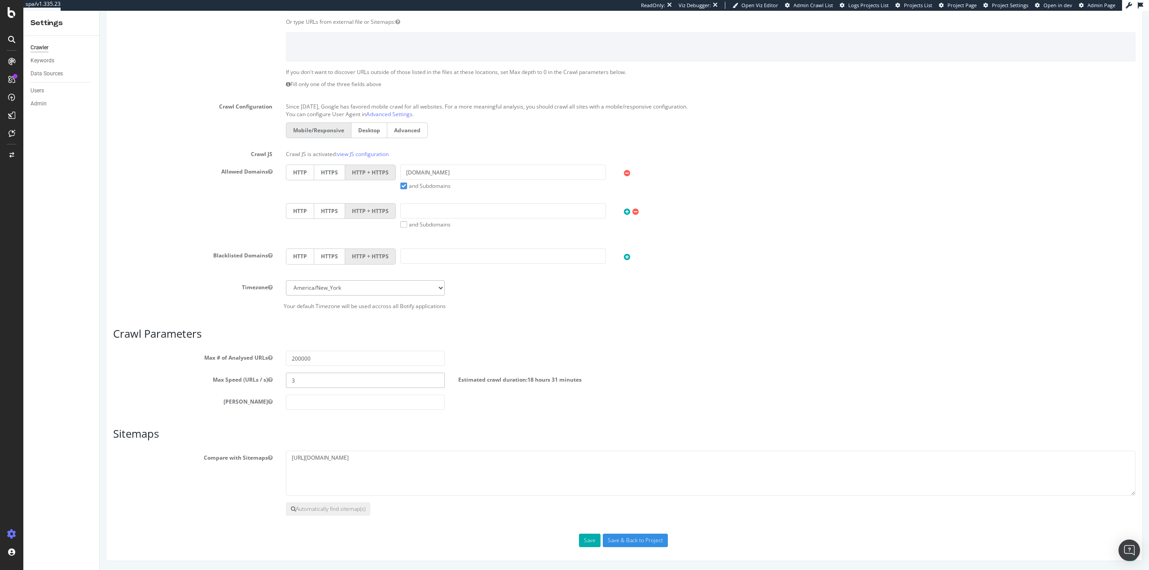
click at [304, 378] on input "3" at bounding box center [365, 380] width 159 height 15
click at [291, 360] on input "200000" at bounding box center [365, 358] width 159 height 15
type input "300000"
drag, startPoint x: 299, startPoint y: 384, endPoint x: 280, endPoint y: 380, distance: 20.2
click at [280, 380] on div "3" at bounding box center [365, 380] width 173 height 15
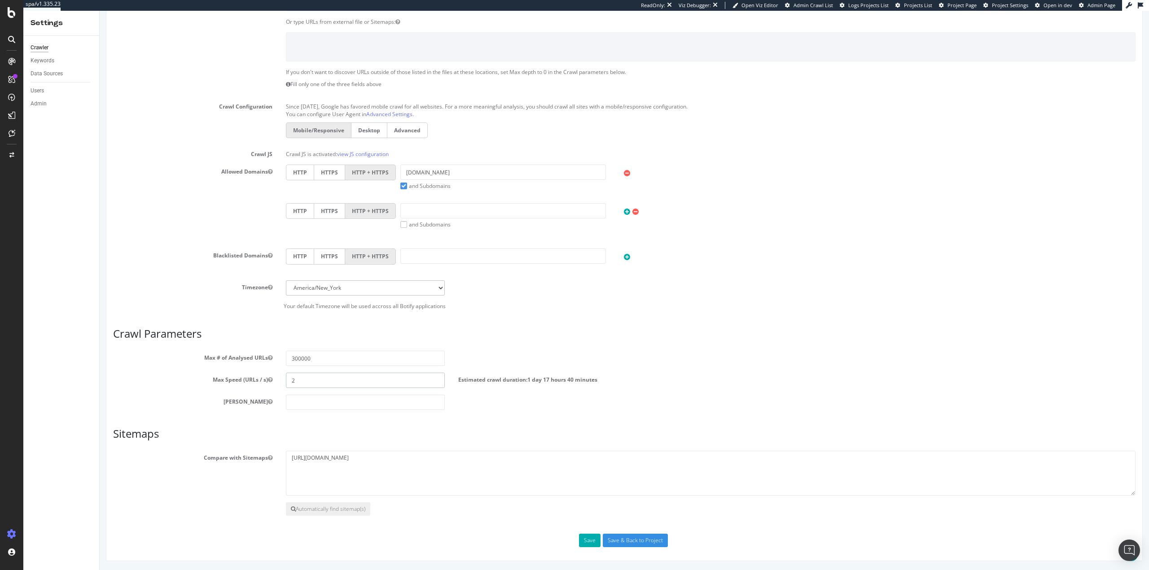
type input "2"
click at [666, 415] on div "Scope Project Name APFM A Place for Mom Custom Demo Start URLs [URL][DOMAIN_NAM…" at bounding box center [624, 223] width 1022 height 647
click at [649, 540] on input "Save & Back to Project" at bounding box center [635, 540] width 65 height 13
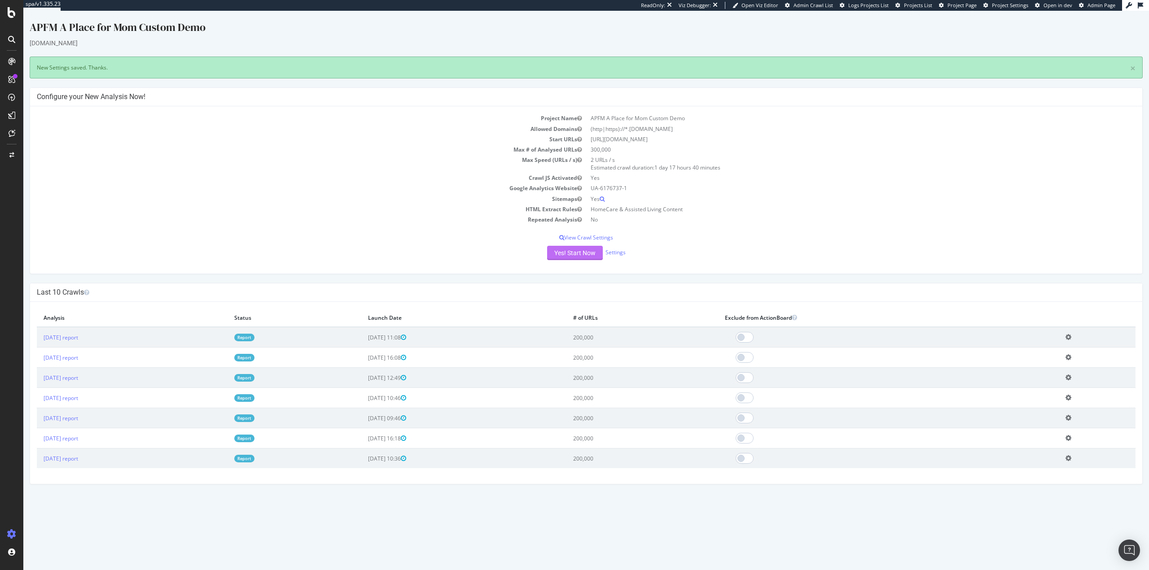
click at [593, 256] on button "Yes! Start Now" at bounding box center [575, 253] width 56 height 14
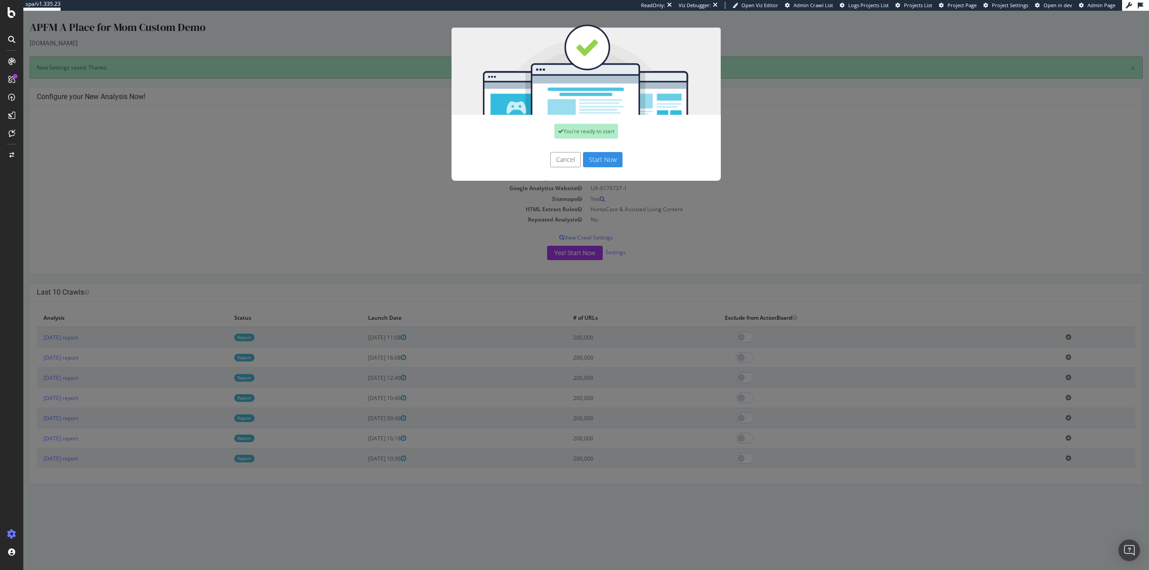
click at [608, 162] on button "Start Now" at bounding box center [602, 159] width 39 height 15
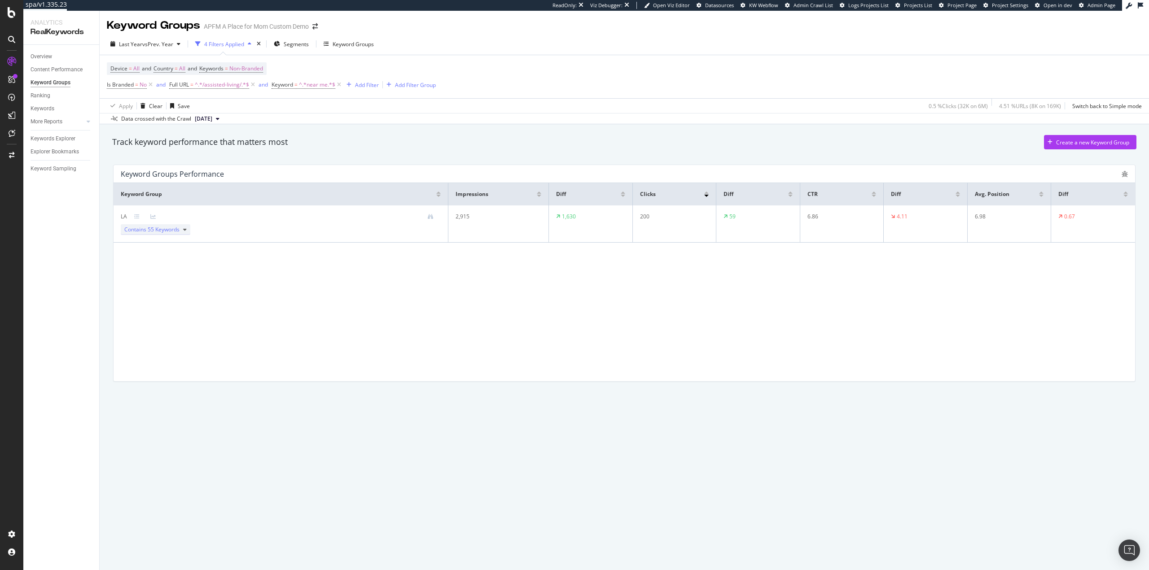
click at [180, 229] on div "Contains 55 Keywords" at bounding box center [156, 229] width 70 height 11
click at [1079, 140] on div "Create a new Keyword Group" at bounding box center [1092, 143] width 73 height 8
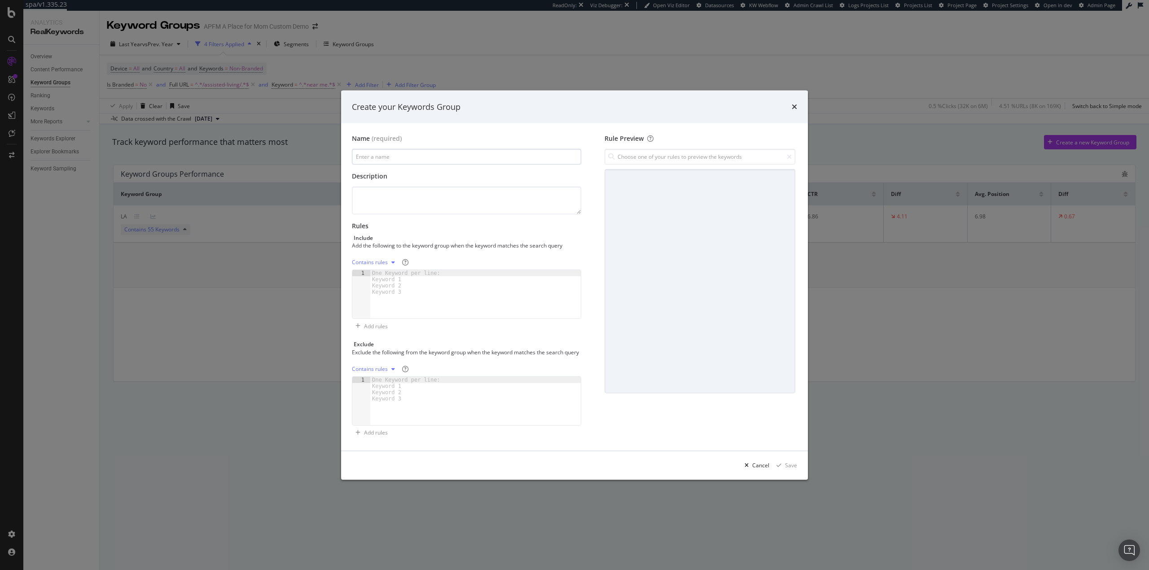
click at [380, 151] on input "modal" at bounding box center [466, 157] width 229 height 16
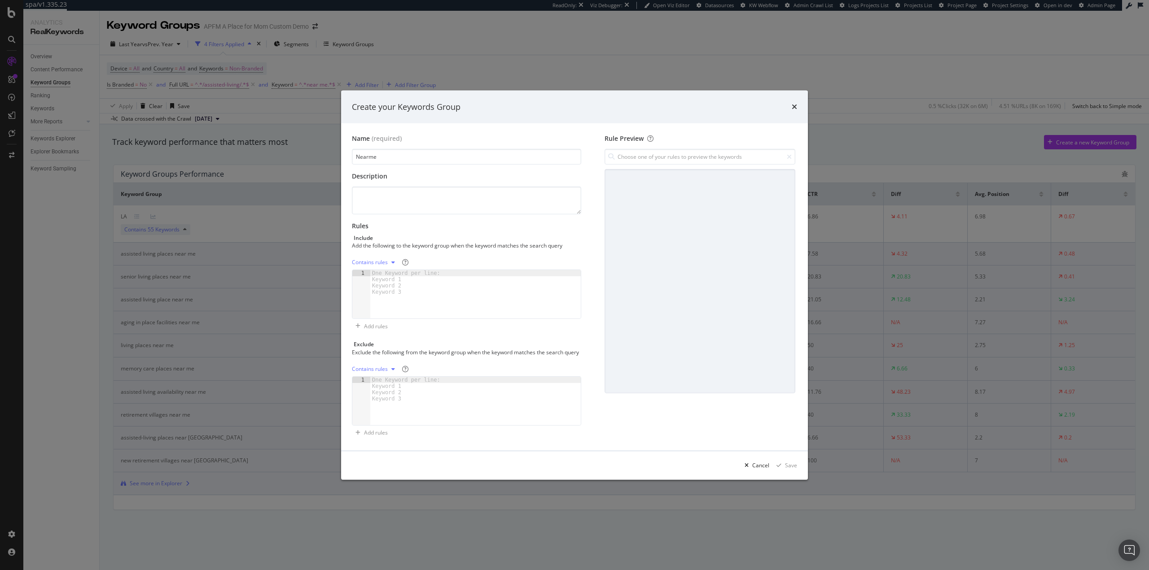
type input "Nearme"
click at [390, 263] on div "Contains rules" at bounding box center [375, 262] width 47 height 13
click at [397, 302] on div "Regex rules" at bounding box center [382, 303] width 53 height 11
click at [409, 271] on div "modal" at bounding box center [475, 300] width 210 height 61
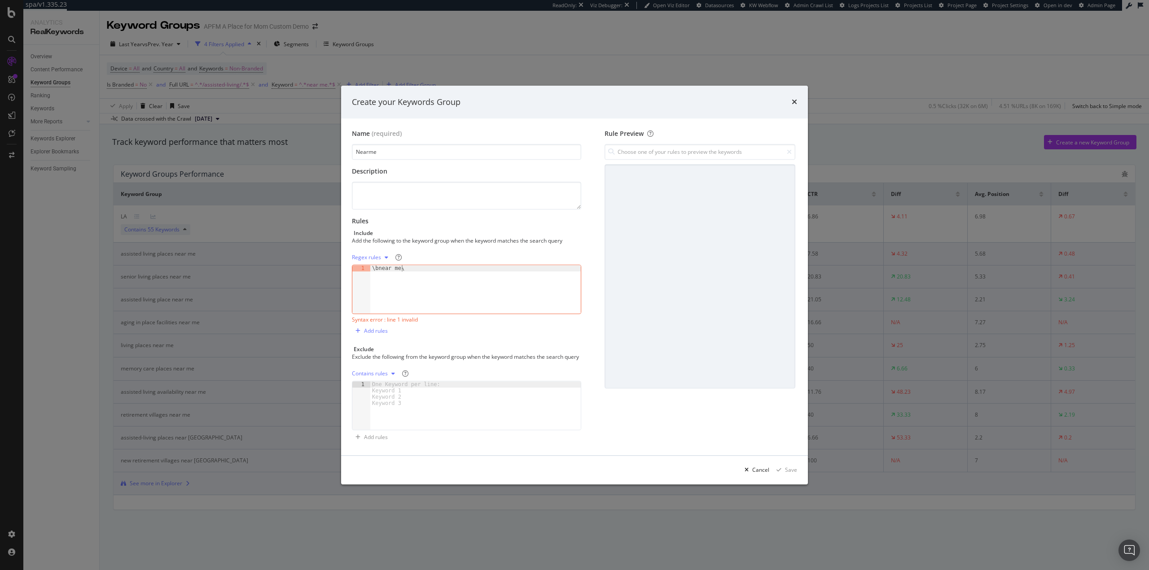
type textarea "\bnear me\b"
type textarea "\bnear\b"
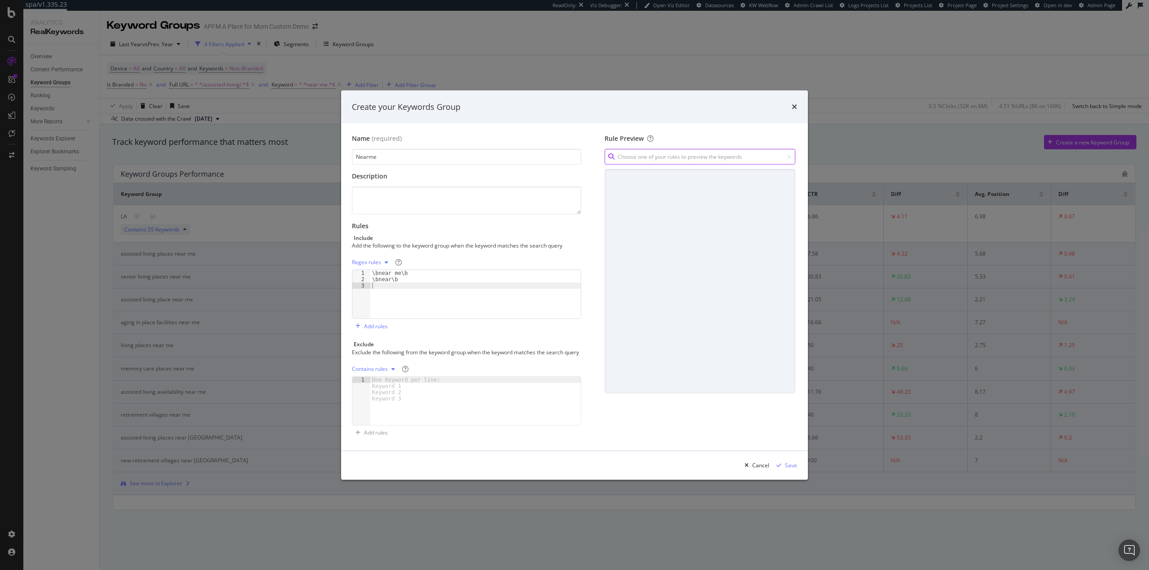
click at [668, 157] on input "modal" at bounding box center [699, 157] width 191 height 16
click at [666, 189] on div "\bnear\b Regex" at bounding box center [699, 189] width 185 height 13
type input "\bnear\b"
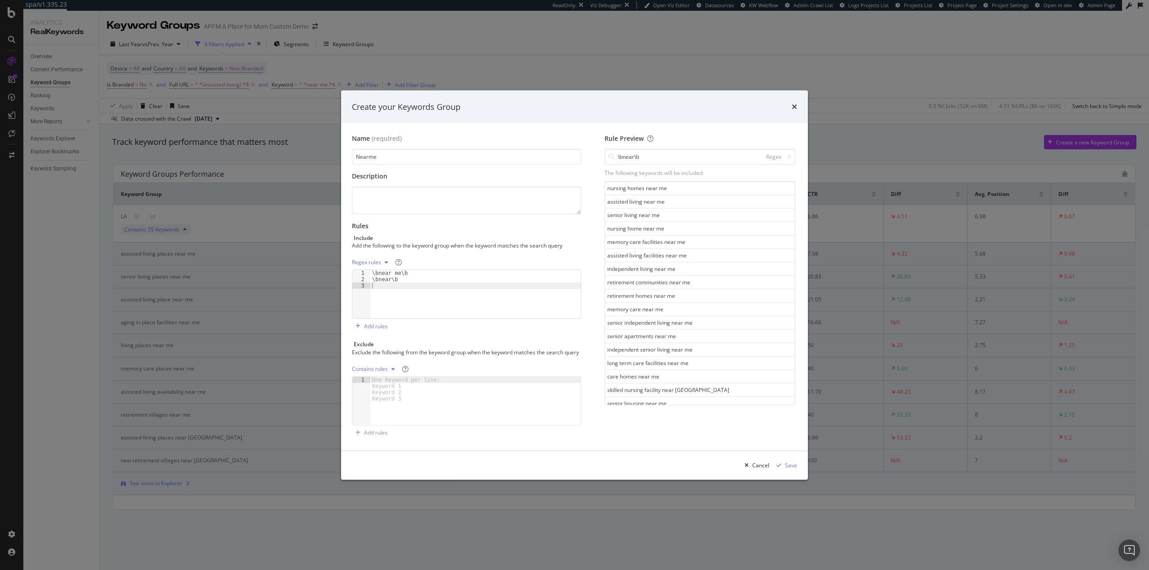
click at [448, 288] on div "\bnear me\b \bnear\b" at bounding box center [475, 300] width 210 height 61
paste textarea "\bhere\b"
type textarea "\bhere\b"
click at [381, 308] on div "\bin my neighborhood\b \bin this area\b \bat my location\b \bhere\b" at bounding box center [473, 298] width 201 height 61
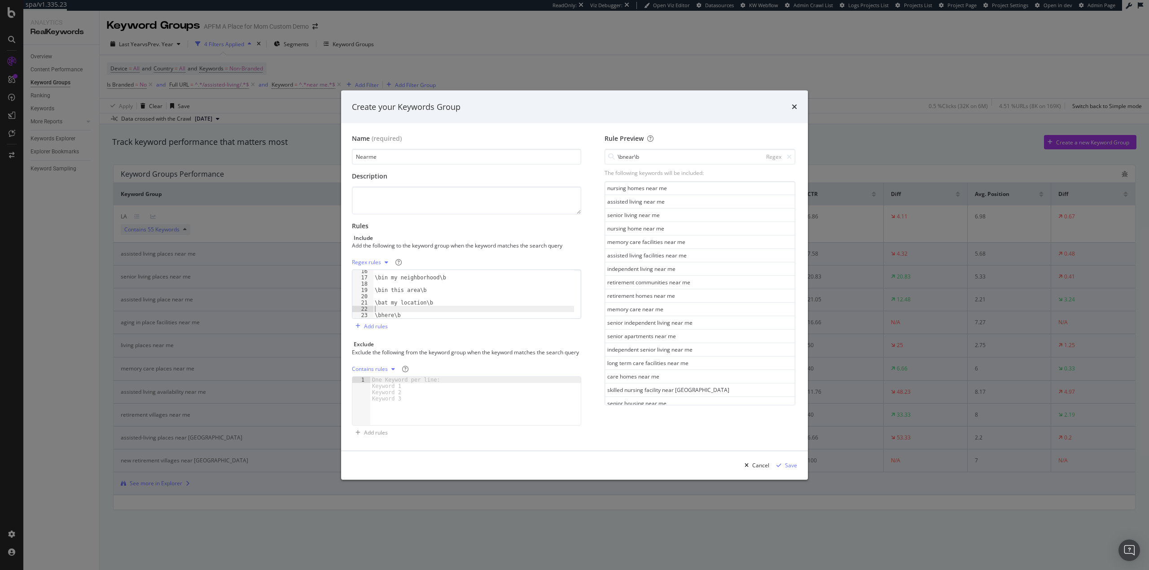
type textarea "\bhere\b"
click at [378, 299] on div "\bin my vicinity\b \bin my neighborhood\b \bin this area\b \bat my location\b \…" at bounding box center [473, 298] width 201 height 61
type textarea "\bat my location\b"
drag, startPoint x: 377, startPoint y: 292, endPoint x: 390, endPoint y: 294, distance: 13.3
click at [377, 292] on div "\bin my vicinity\b \bin my neighborhood\b \bin this area\b \bat my location\b \…" at bounding box center [473, 298] width 201 height 61
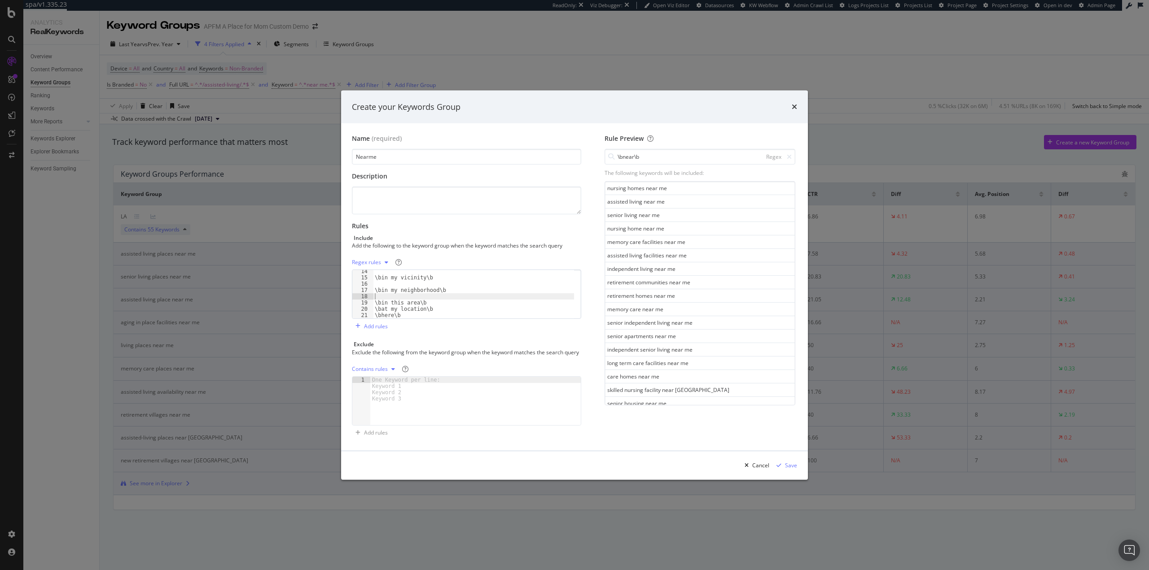
type textarea "\bin this area\b"
click at [380, 288] on div "\bclosest\b \bin my vicinity\b \bin my neighborhood\b \bin this area\b \bat my …" at bounding box center [473, 298] width 201 height 61
type textarea "\bin my neighborhood\b"
click at [374, 278] on div "\bclosest\b \bin my vicinity\b \bin my neighborhood\b \bin this area\b \bat my …" at bounding box center [473, 298] width 201 height 61
type textarea "\bin my vicinity\b"
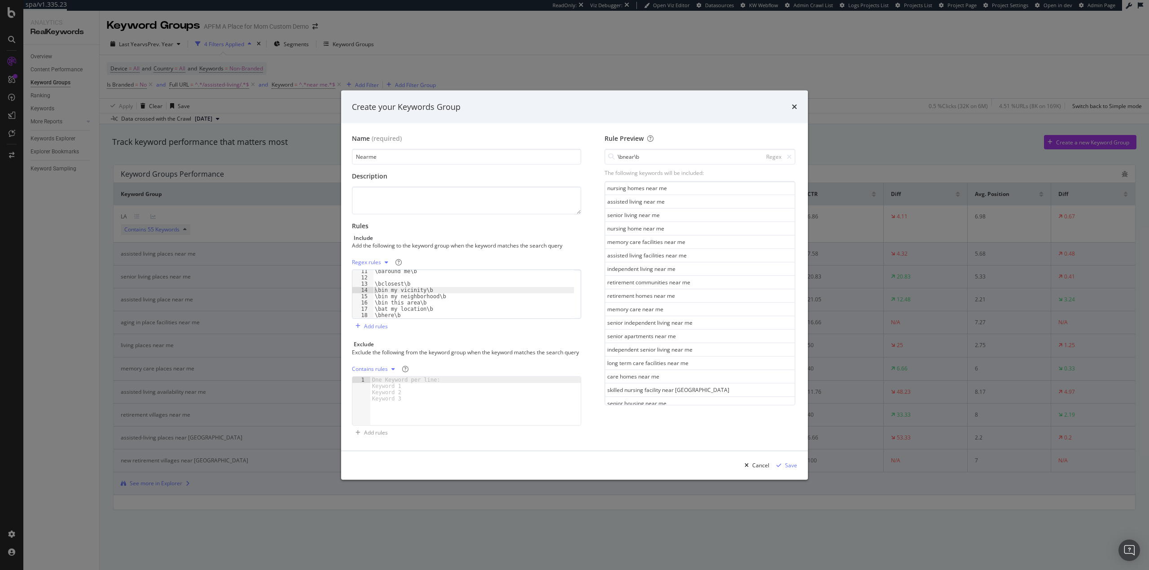
scroll to position [38, 0]
click at [385, 302] on div "\blocal\b \bin my area\b \baround me\b \bclosest\b \bin my vicinity\b \bin my n…" at bounding box center [473, 300] width 201 height 61
type textarea "\bclosest\b"
click at [389, 289] on div "\blocal\b \bin my area\b \baround me\b \bclosest\b \bin my vicinity\b \bin my n…" at bounding box center [473, 300] width 201 height 61
type textarea "\baround me\b"
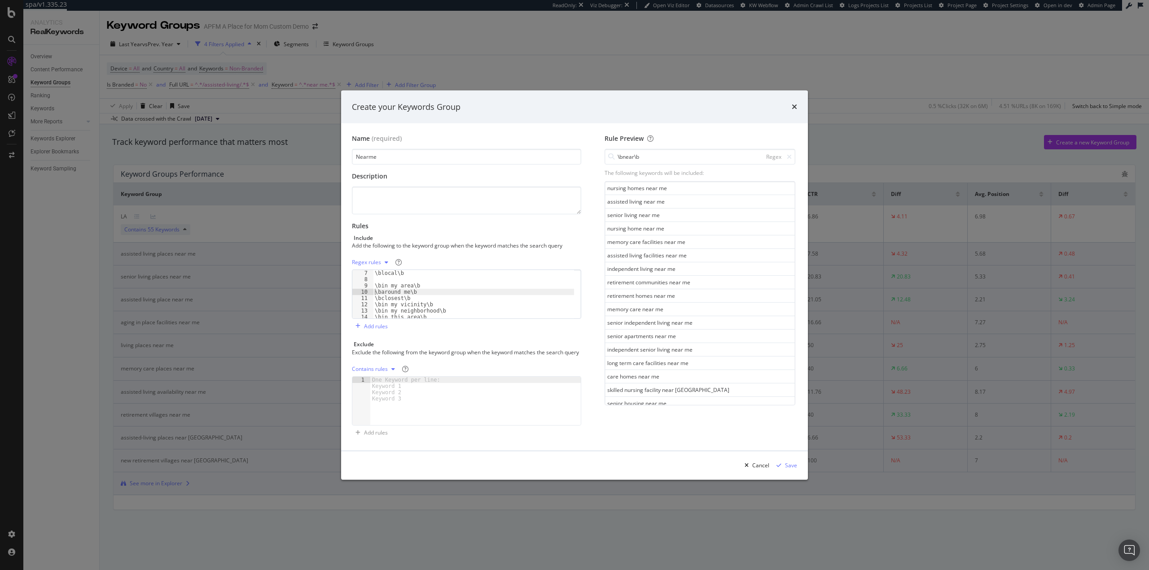
click at [394, 277] on div "\blocal\b \bin my area\b \baround me\b \bclosest\b \bin my vicinity\b \bin my n…" at bounding box center [473, 300] width 201 height 61
type textarea "\bin my area\b"
click at [414, 289] on div "\bnear\b \bnear me\b \bnearby\b \blocal\b \bin my area\b \baround me\b \bcloses…" at bounding box center [473, 296] width 201 height 61
type textarea "\blocal\b"
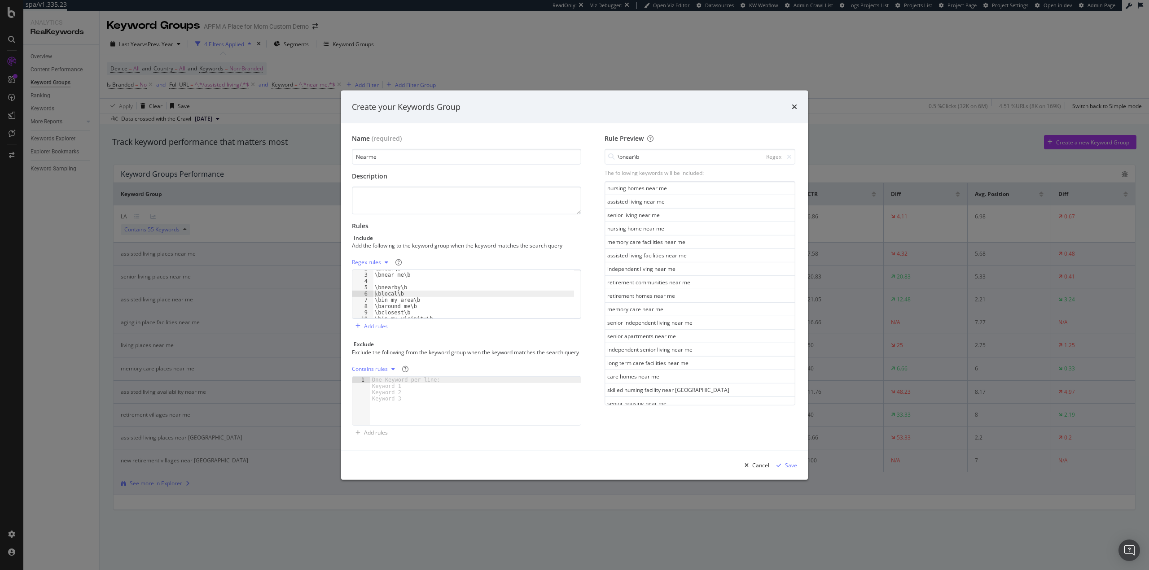
click at [411, 278] on div "\bnear\b \bnear me\b \bnearby\b \blocal\b \bin my area\b \baround me\b \bcloses…" at bounding box center [473, 296] width 201 height 61
drag, startPoint x: 407, startPoint y: 282, endPoint x: 367, endPoint y: 283, distance: 39.5
click at [367, 283] on div "\bnearby\b 1 2 3 4 5 6 7 8 9 \bnear me\b \bnear\b \bnear me\b \bnearby\b \bloca…" at bounding box center [466, 294] width 229 height 49
type textarea "\bnear me\b"
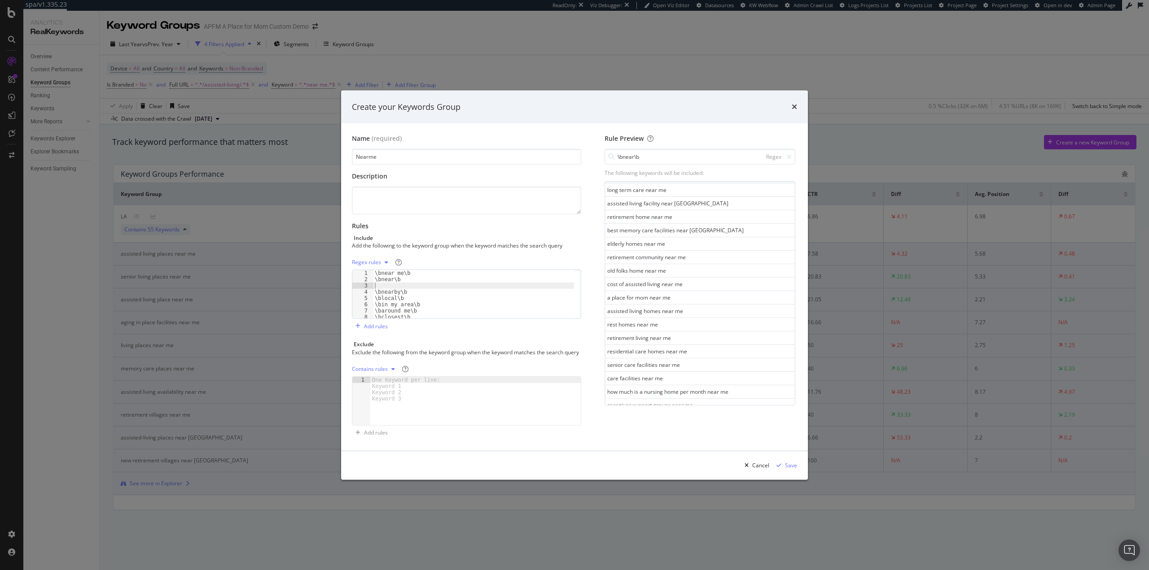
scroll to position [460, 0]
click at [789, 469] on div "Save" at bounding box center [791, 466] width 12 height 8
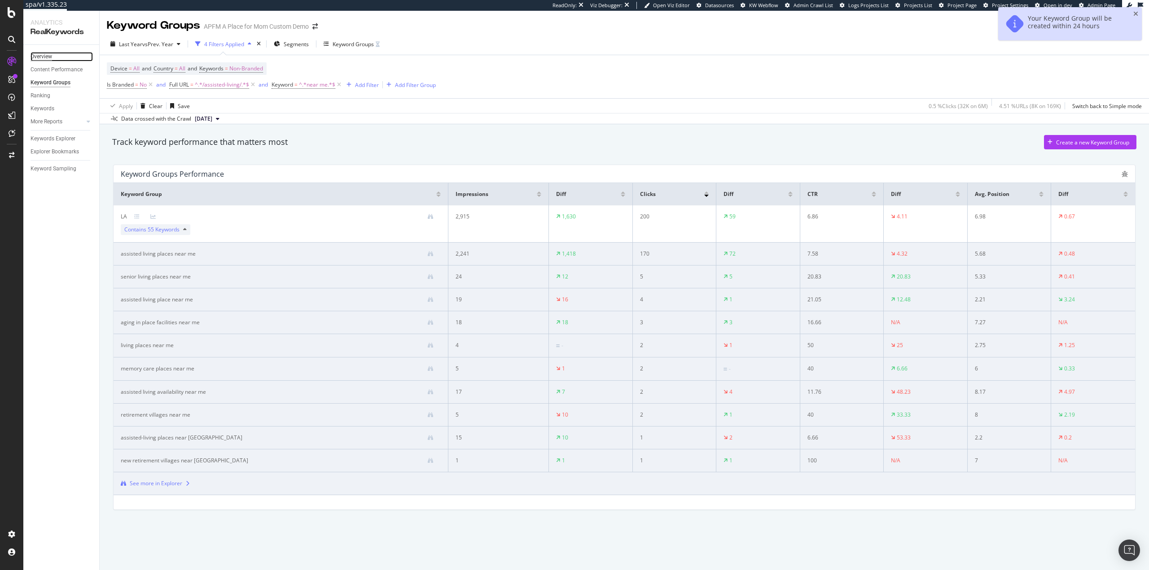
drag, startPoint x: 40, startPoint y: 55, endPoint x: 45, endPoint y: 55, distance: 4.9
click at [40, 55] on div "Overview" at bounding box center [42, 56] width 22 height 9
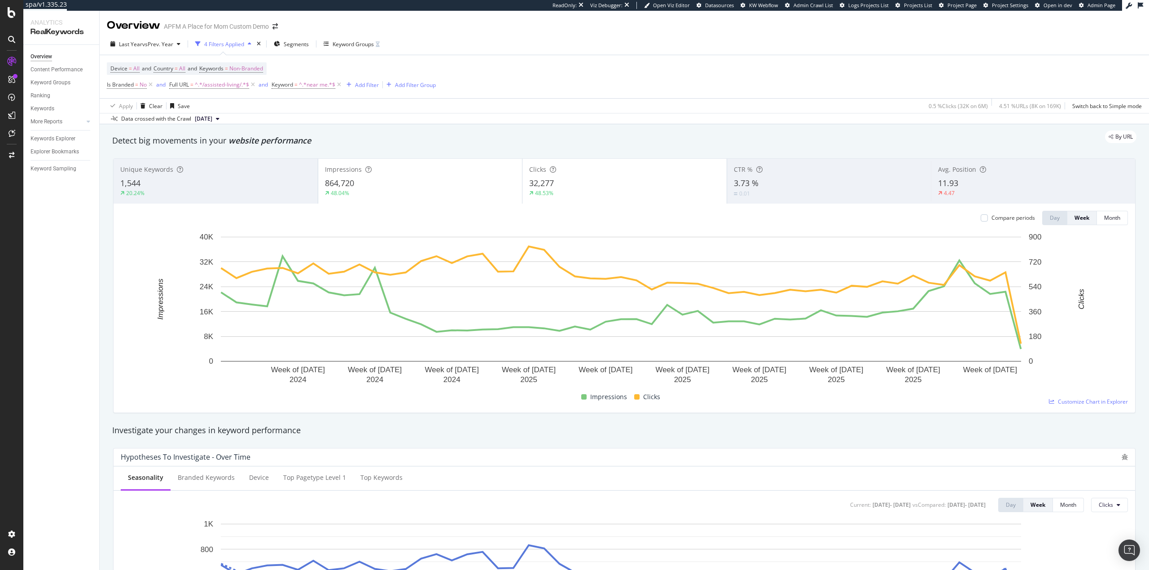
click at [392, 189] on div "864,720" at bounding box center [420, 184] width 191 height 12
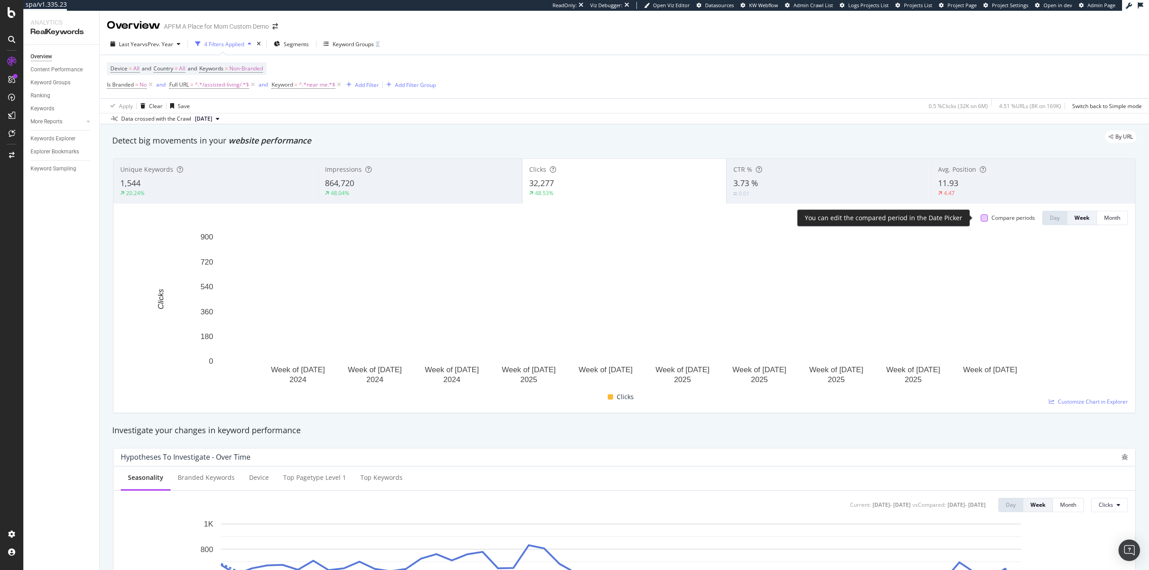
click at [980, 221] on div at bounding box center [983, 217] width 7 height 7
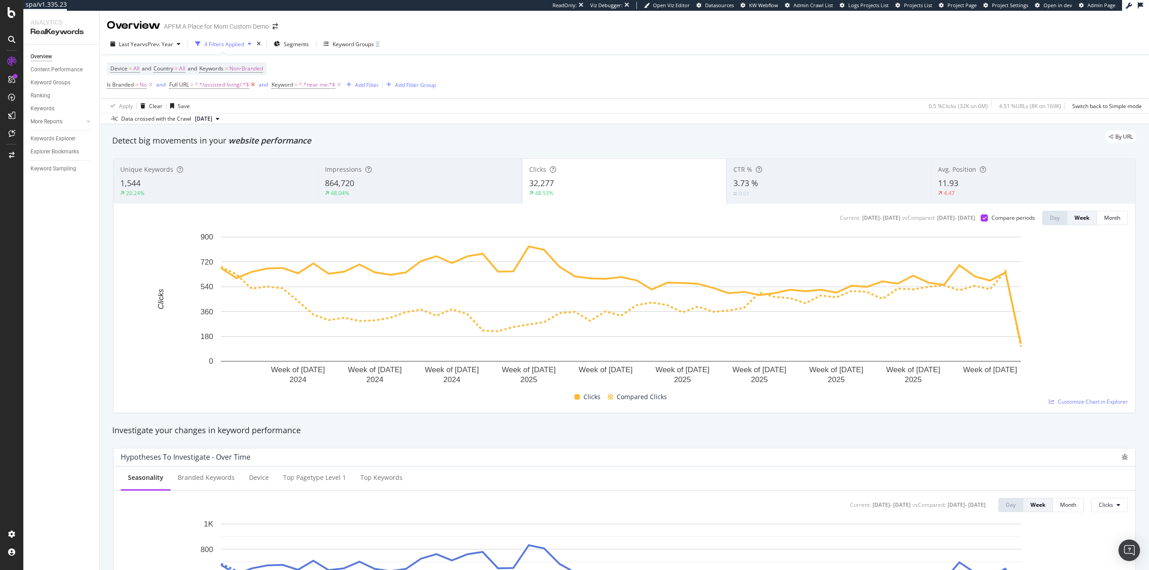
click at [253, 83] on icon at bounding box center [253, 84] width 8 height 9
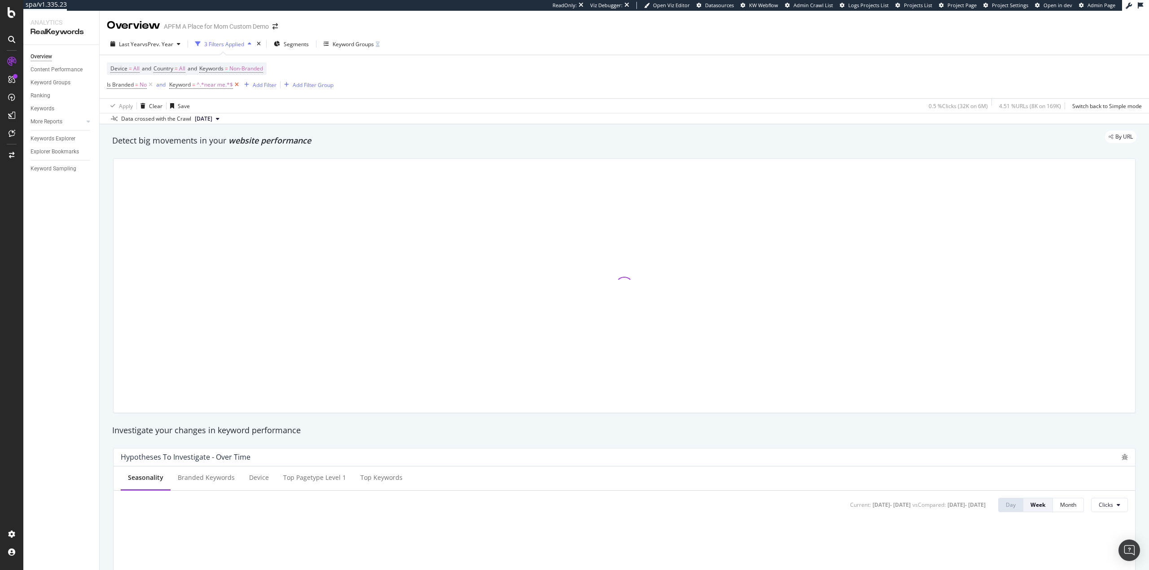
click at [237, 87] on icon at bounding box center [237, 84] width 8 height 9
click at [247, 69] on span "Non-Branded" at bounding box center [246, 68] width 34 height 13
click at [254, 87] on icon "button" at bounding box center [255, 89] width 4 height 5
click at [236, 160] on span "All" at bounding box center [266, 160] width 92 height 8
click at [298, 109] on div "Apply" at bounding box center [304, 109] width 14 height 8
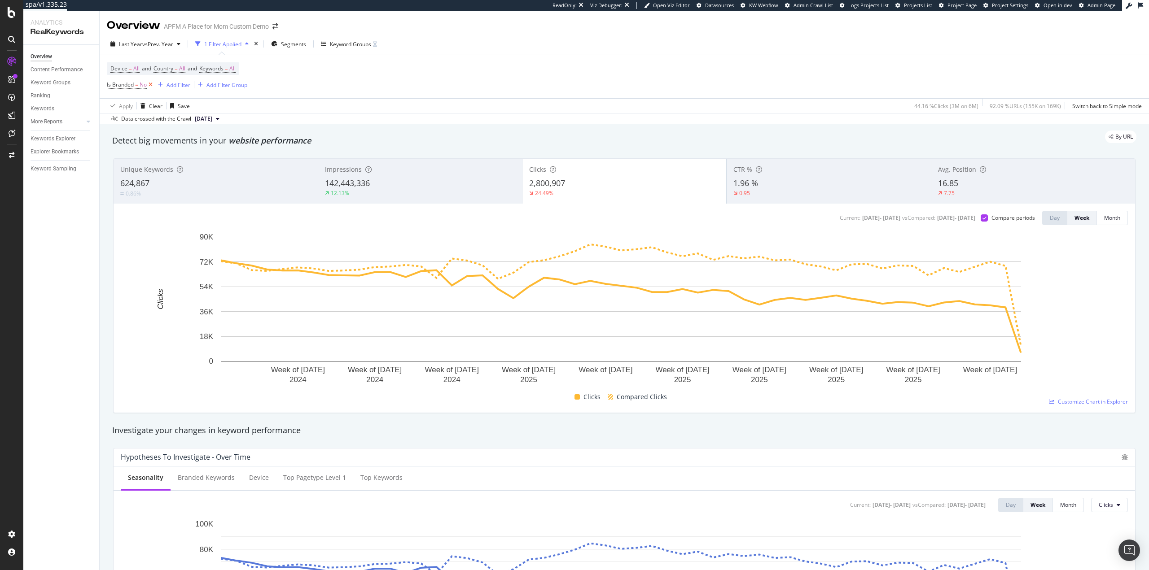
click at [150, 86] on icon at bounding box center [151, 84] width 8 height 9
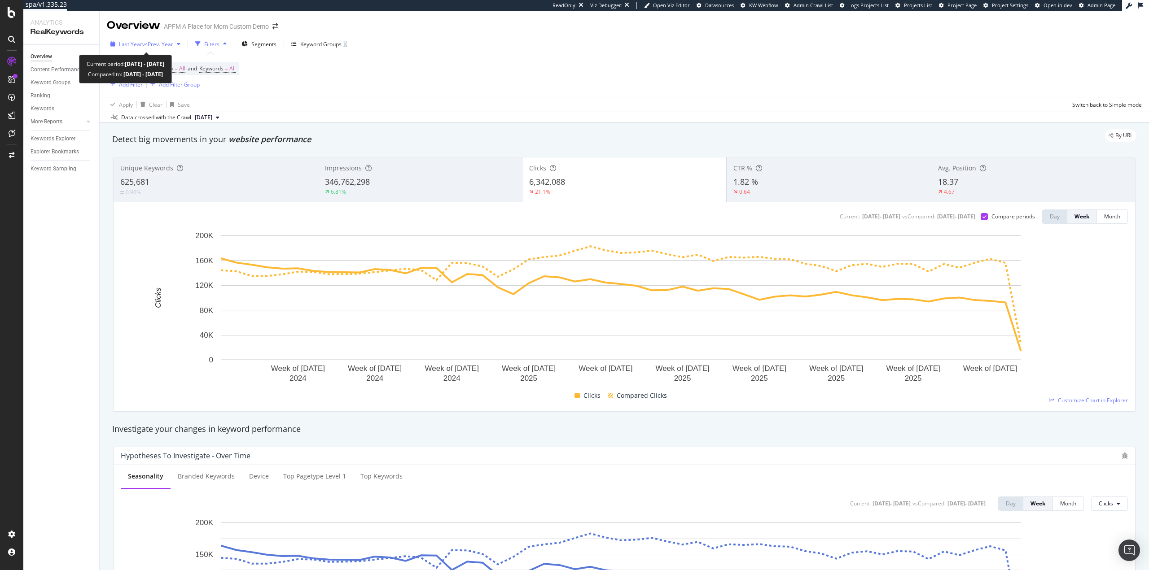
click at [162, 47] on span "vs Prev. Year" at bounding box center [157, 44] width 31 height 8
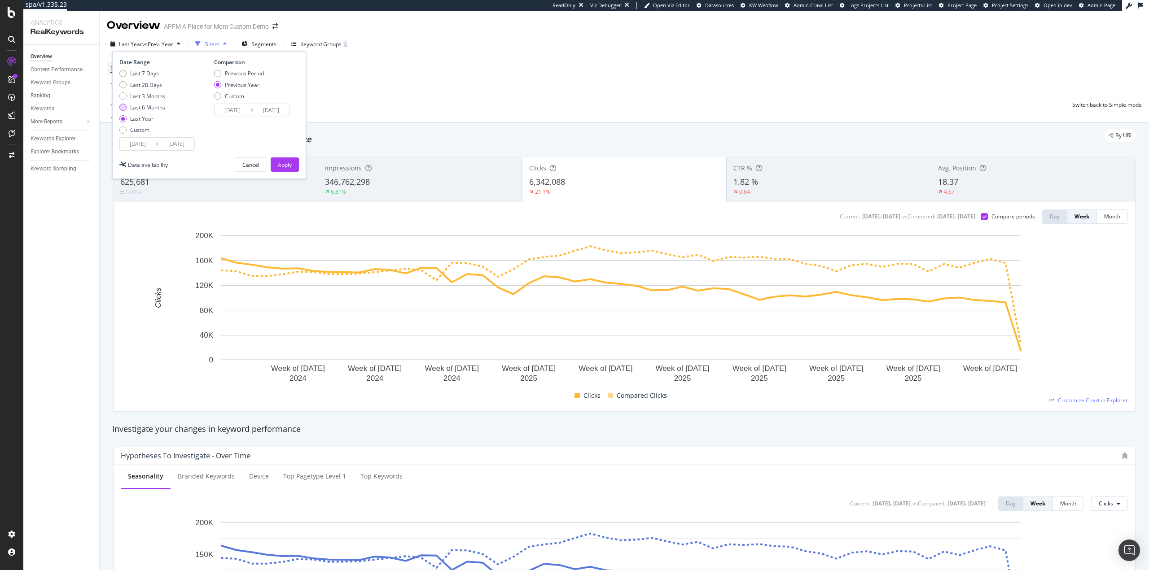
click at [148, 105] on div "Last 6 Months" at bounding box center [147, 108] width 35 height 8
type input "[DATE]"
click at [289, 163] on div "Apply" at bounding box center [285, 165] width 14 height 8
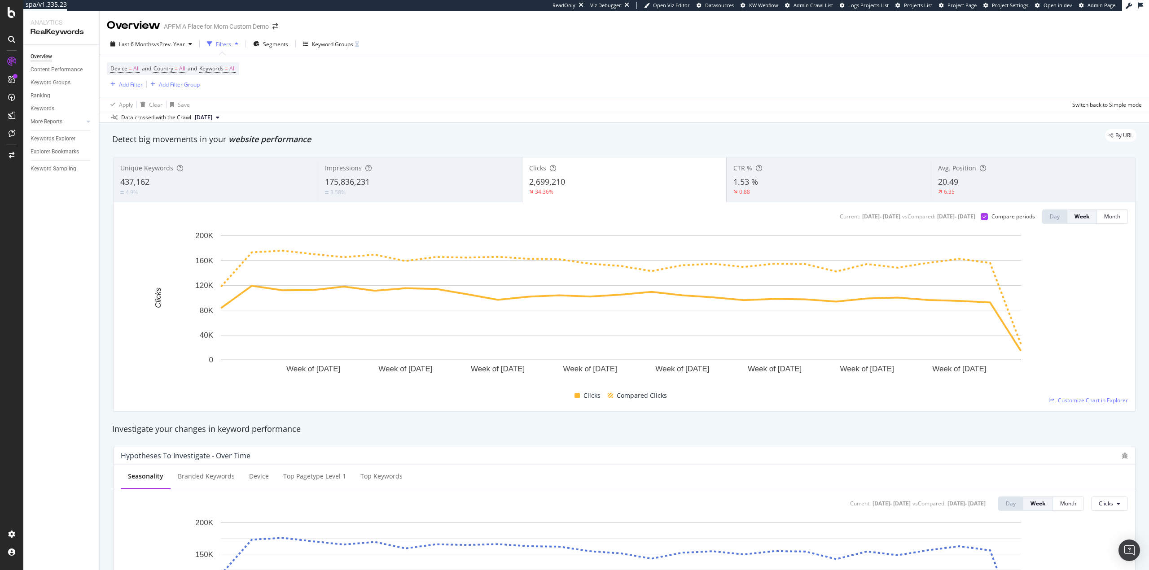
click at [426, 169] on div "Impressions" at bounding box center [420, 168] width 190 height 9
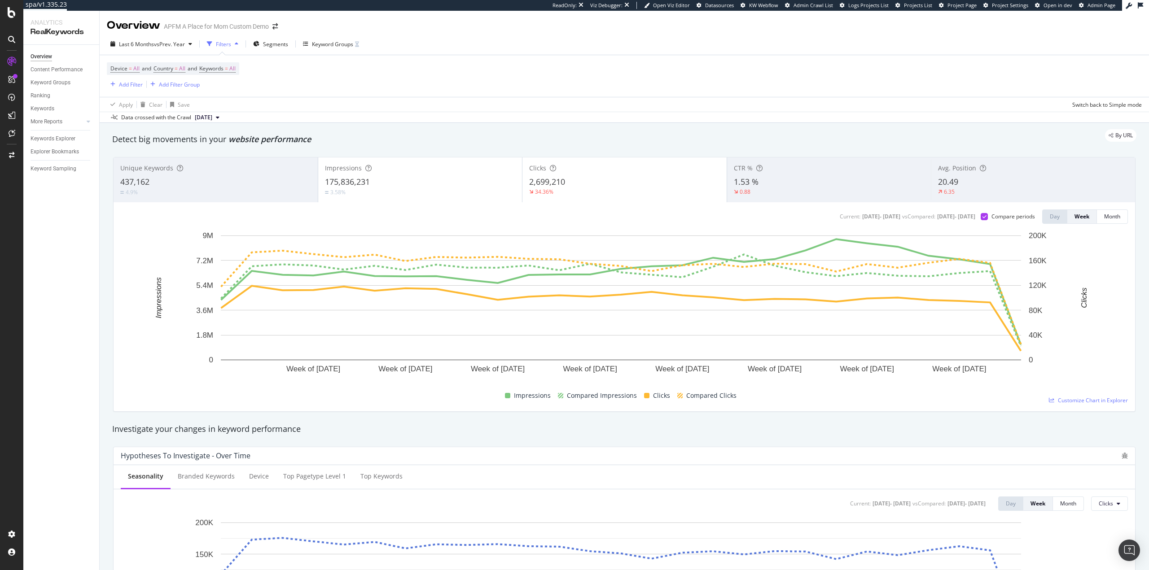
click at [587, 179] on div "2,699,210" at bounding box center [624, 182] width 191 height 12
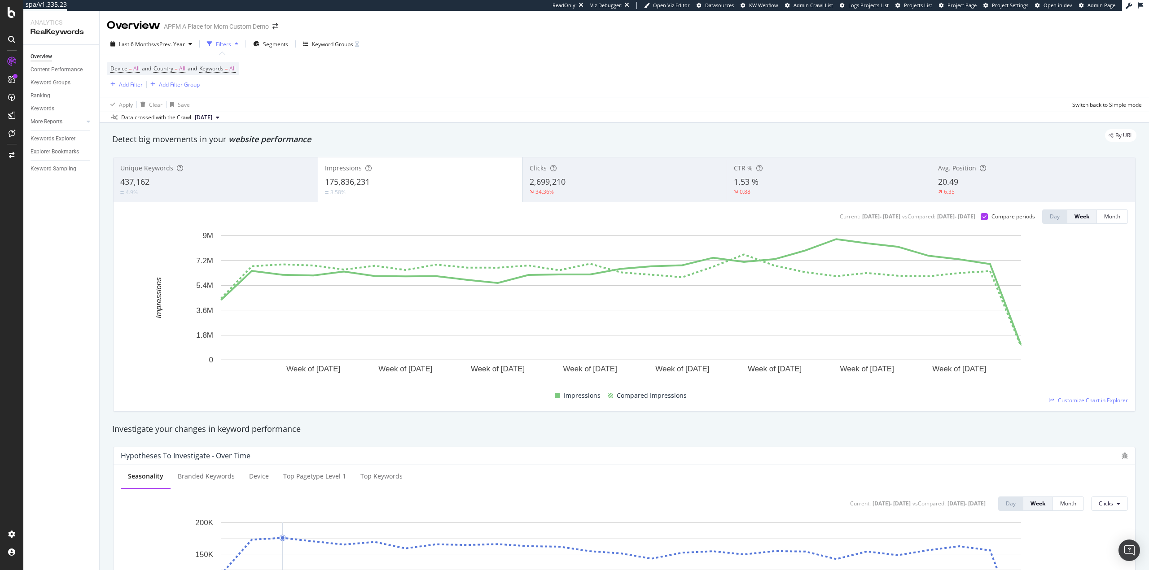
click at [971, 55] on div "Device = All and Country = All and Keywords = All Add Filter Add Filter Group A…" at bounding box center [624, 83] width 1049 height 57
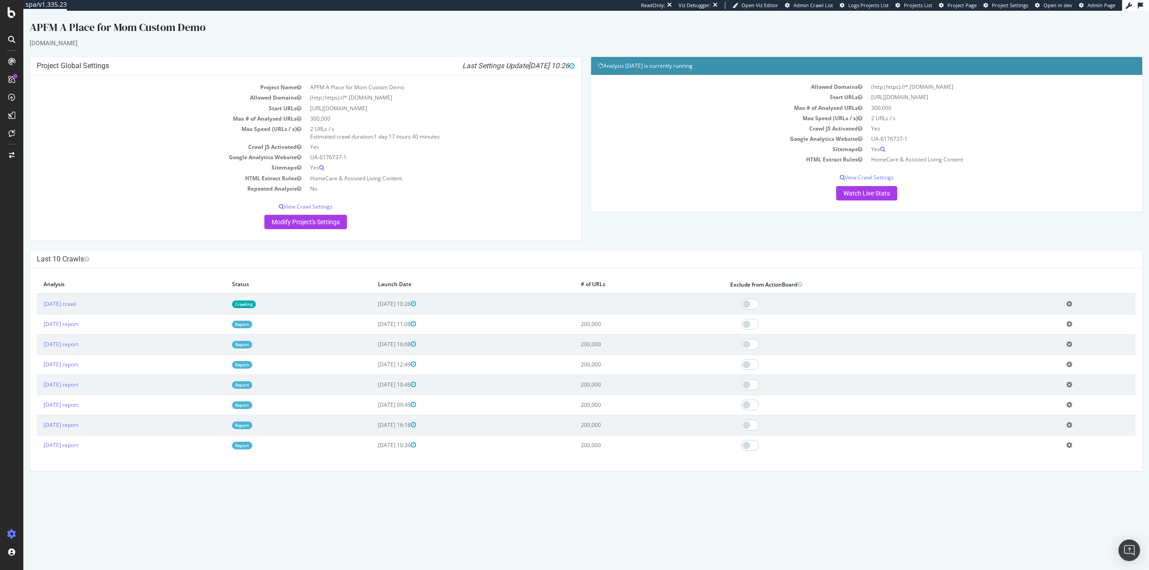
click at [256, 302] on link "Crawling" at bounding box center [244, 305] width 24 height 8
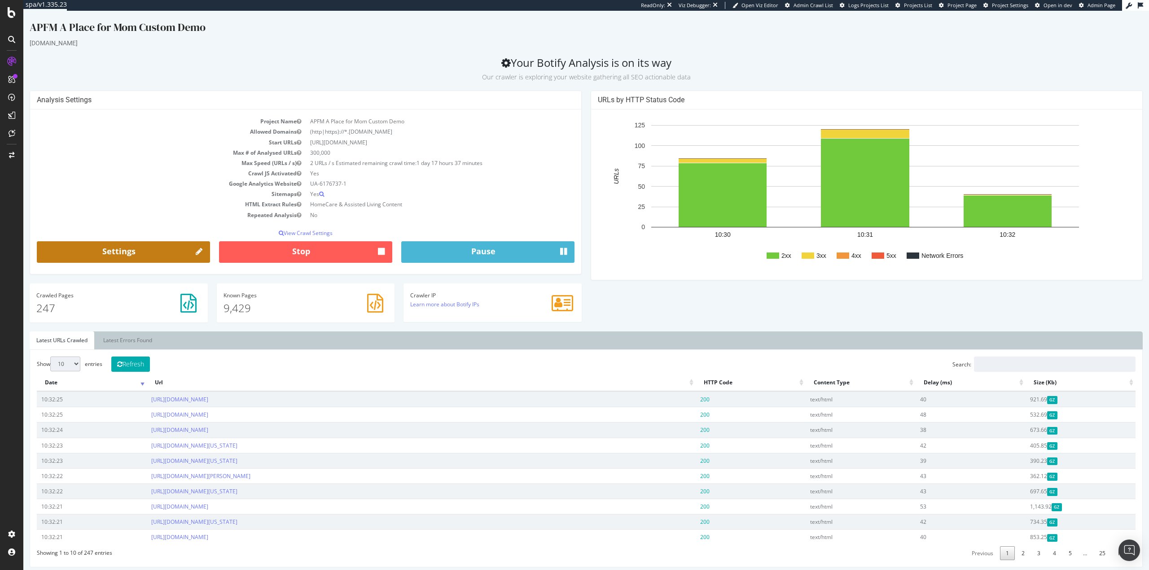
click at [194, 254] on link "Settings" at bounding box center [123, 252] width 173 height 22
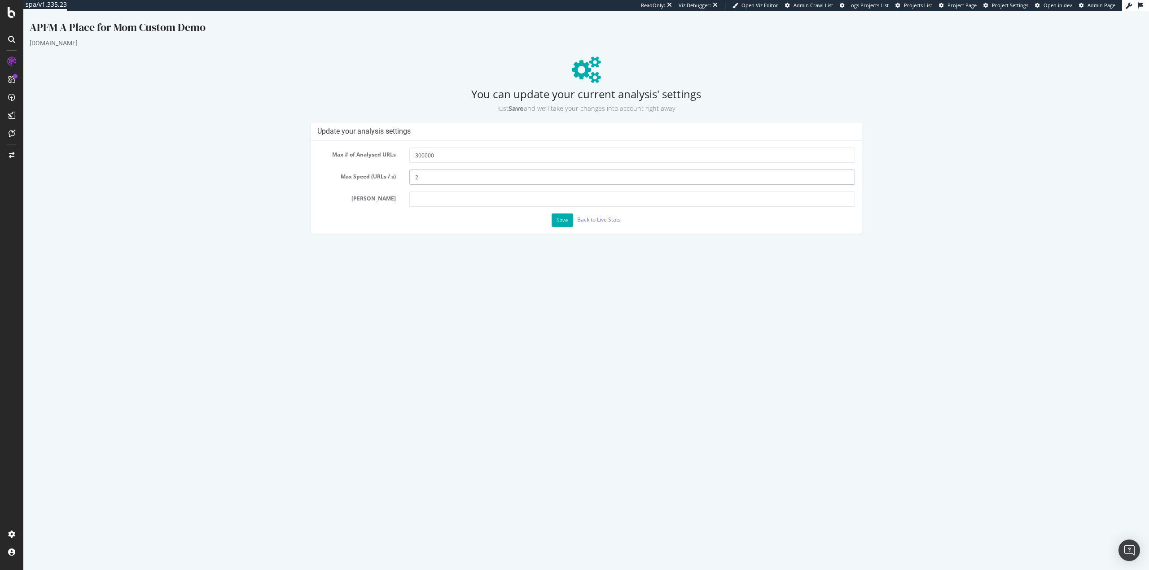
drag, startPoint x: 432, startPoint y: 179, endPoint x: 402, endPoint y: 177, distance: 30.6
click at [402, 177] on div "Max Speed (URLs / s) 2" at bounding box center [585, 177] width 551 height 15
type input "1"
click at [564, 220] on button "Save" at bounding box center [562, 220] width 22 height 13
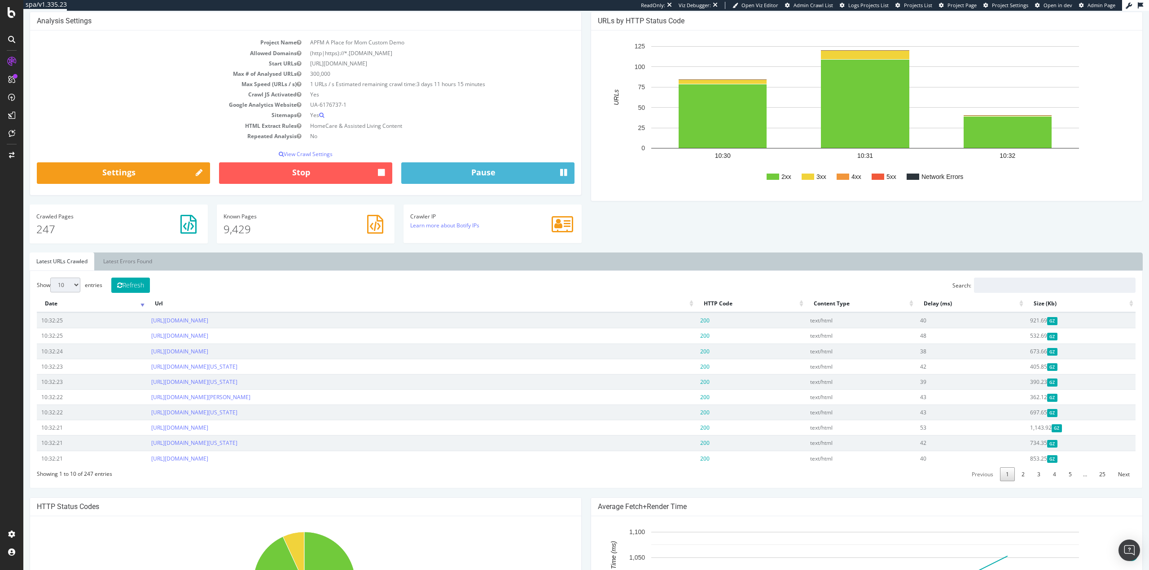
scroll to position [31, 0]
